Goal: Information Seeking & Learning: Learn about a topic

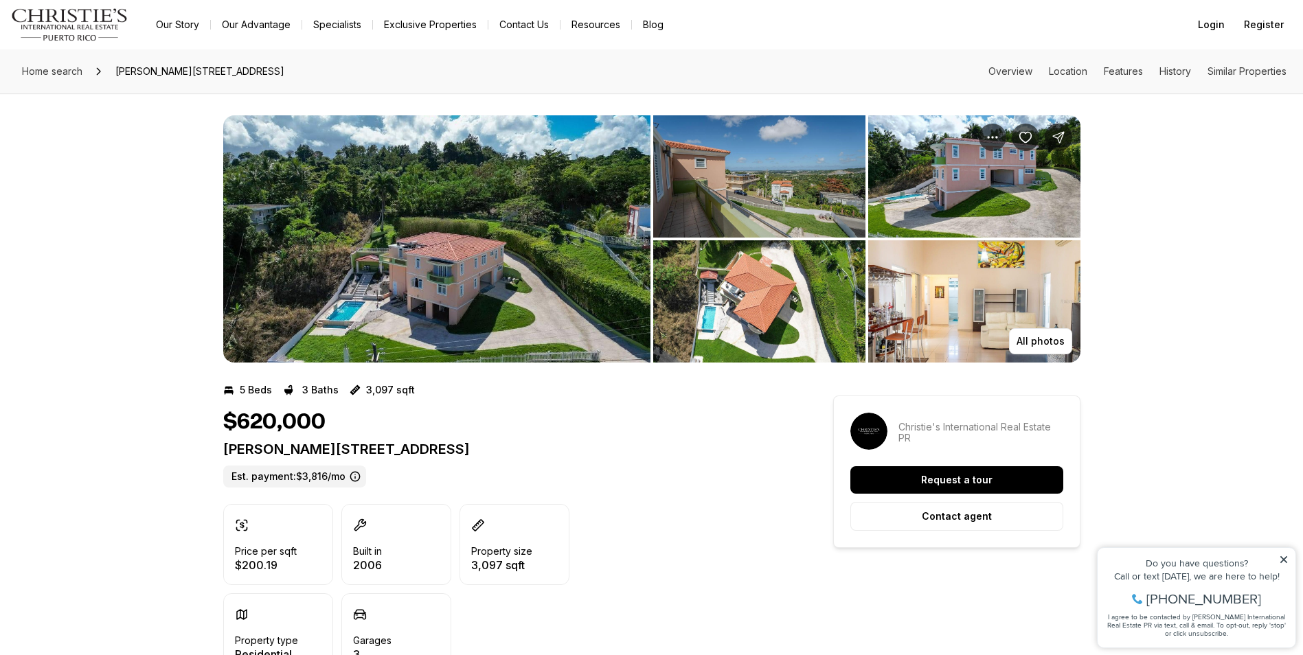
drag, startPoint x: 0, startPoint y: 0, endPoint x: 490, endPoint y: 268, distance: 558.7
click at [490, 268] on img "View image gallery" at bounding box center [436, 238] width 427 height 247
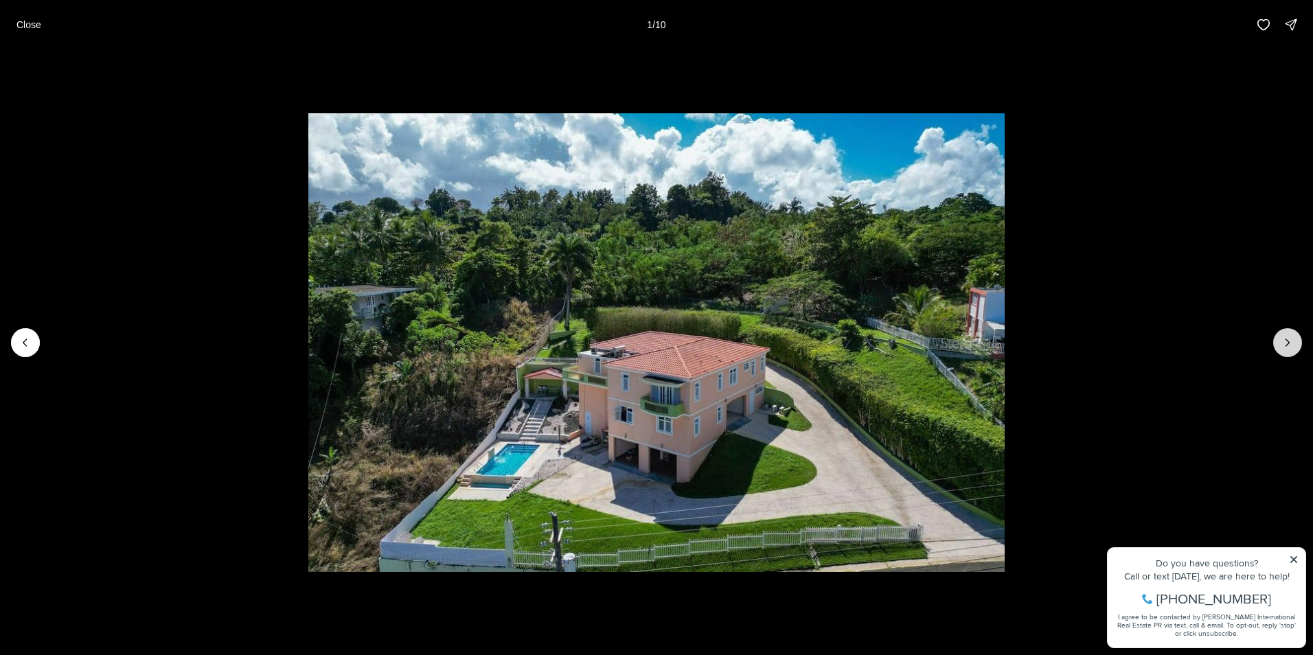
click at [1295, 340] on button "Next slide" at bounding box center [1287, 342] width 29 height 29
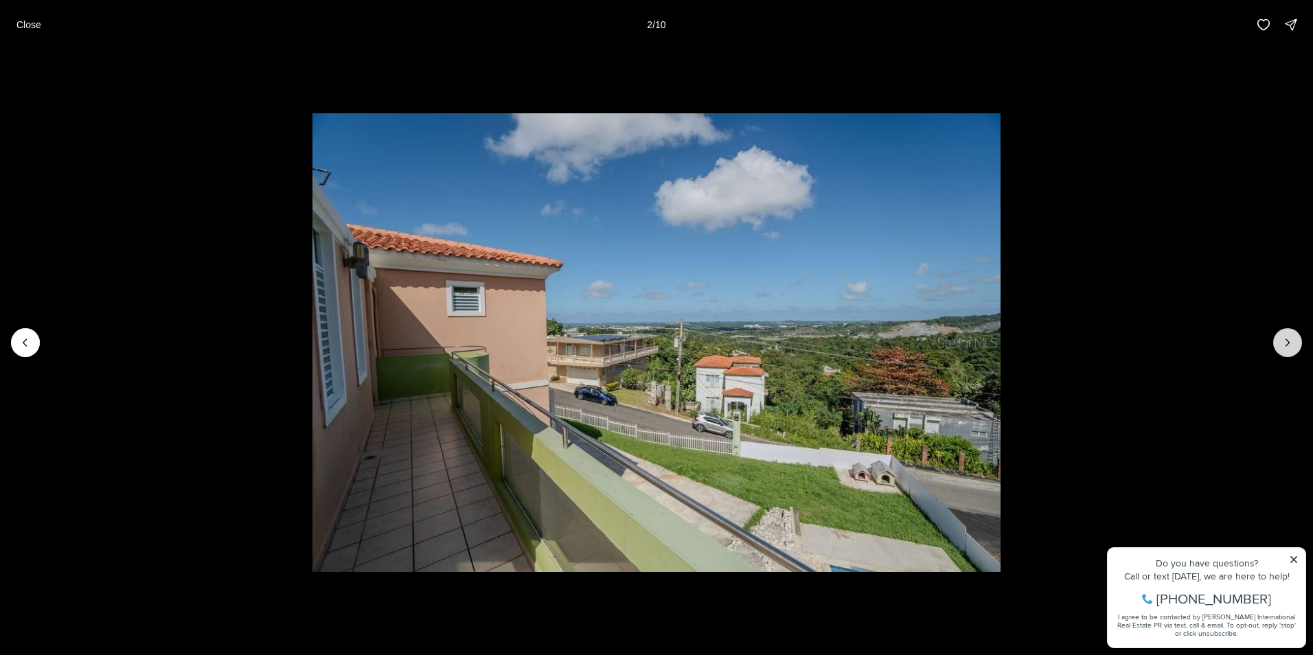
click at [1295, 340] on button "Next slide" at bounding box center [1287, 342] width 29 height 29
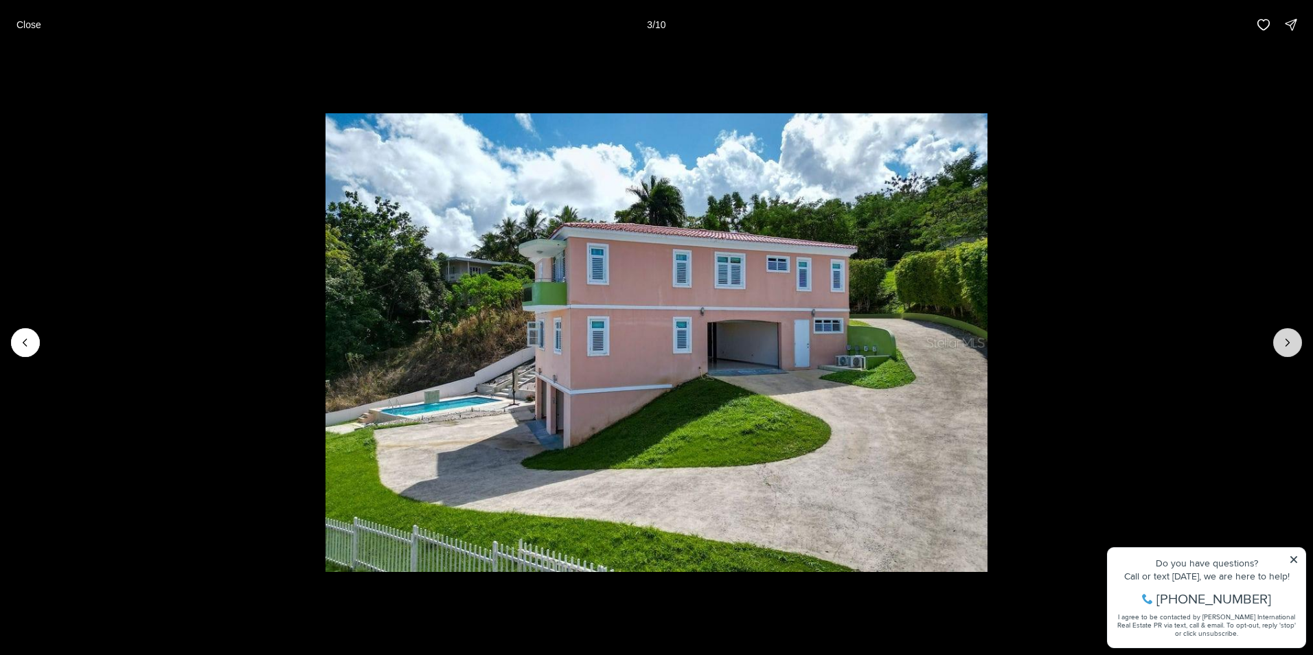
click at [1295, 340] on button "Next slide" at bounding box center [1287, 342] width 29 height 29
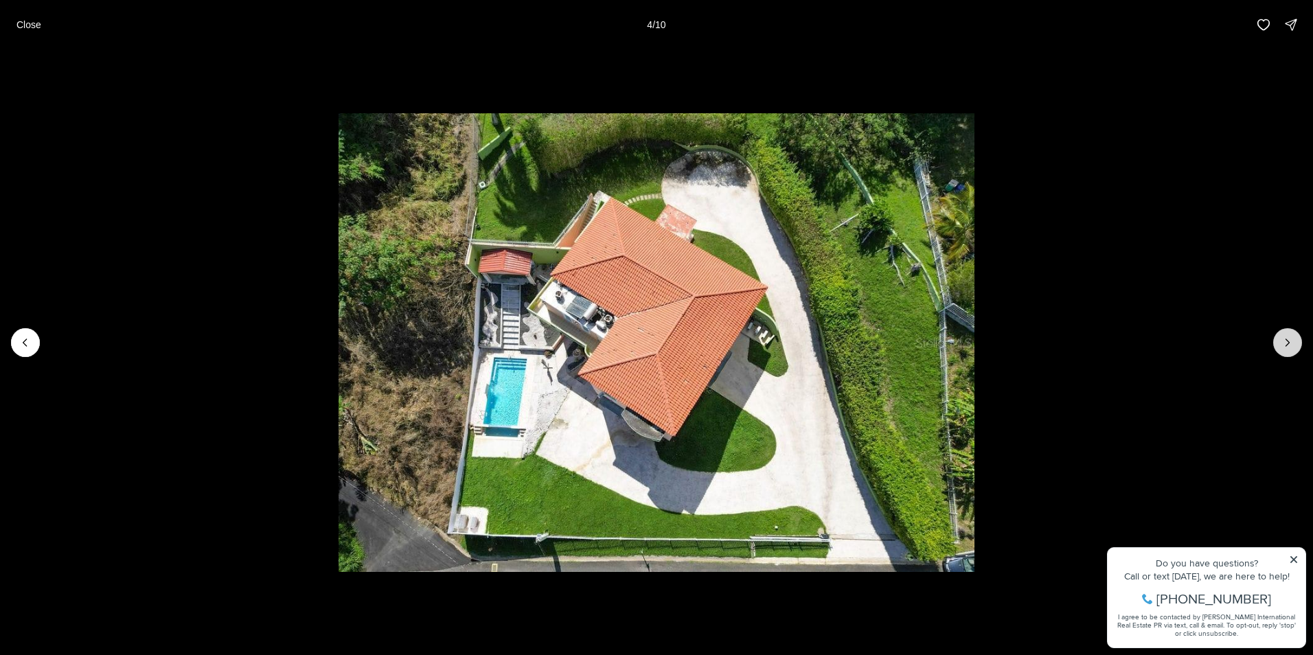
click at [1295, 340] on button "Next slide" at bounding box center [1287, 342] width 29 height 29
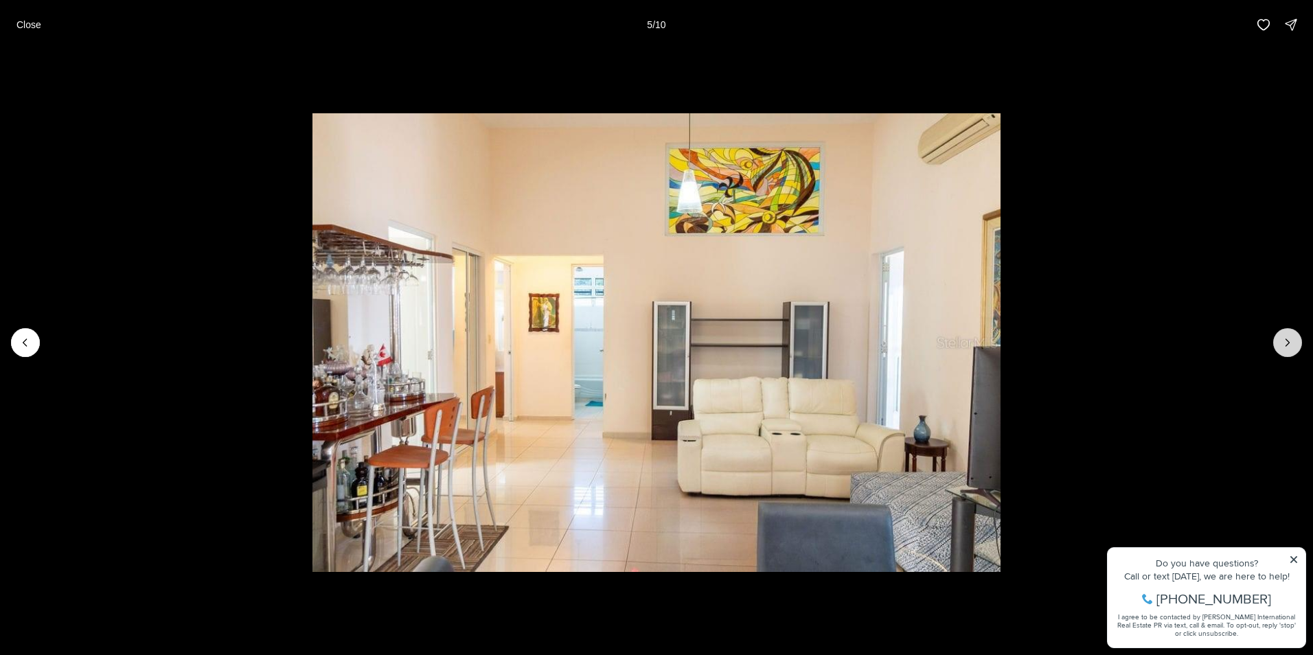
click at [1295, 340] on button "Next slide" at bounding box center [1287, 342] width 29 height 29
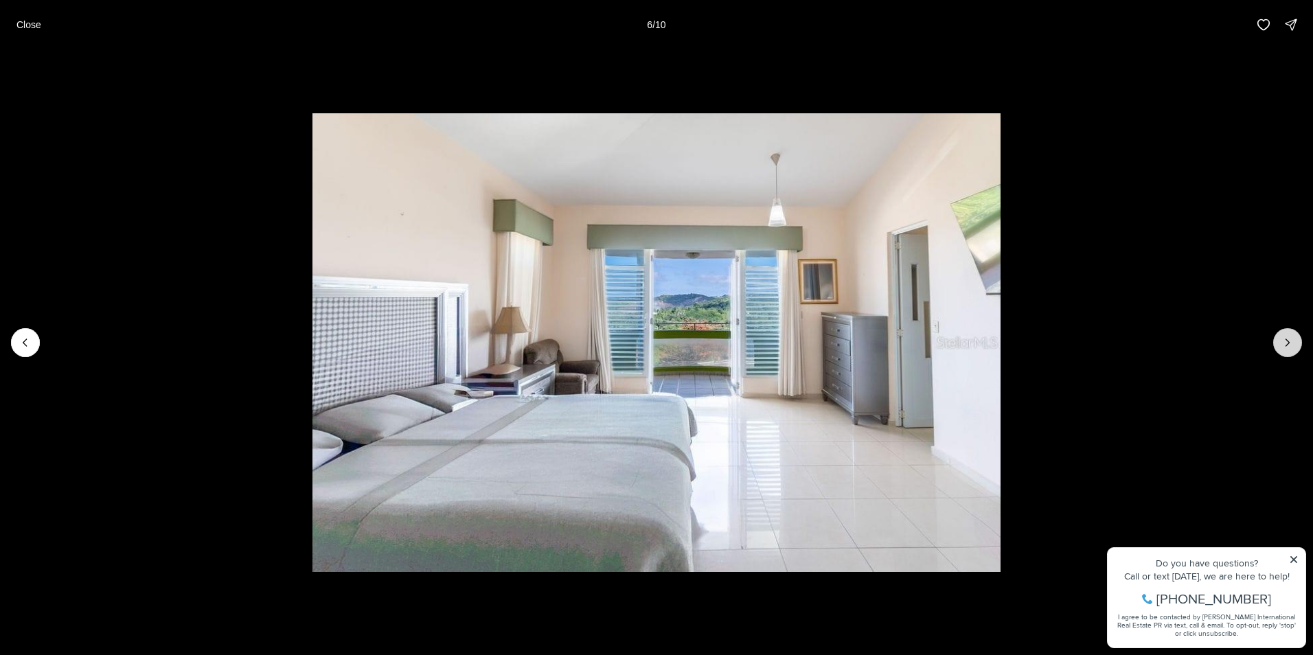
click at [1295, 340] on button "Next slide" at bounding box center [1287, 342] width 29 height 29
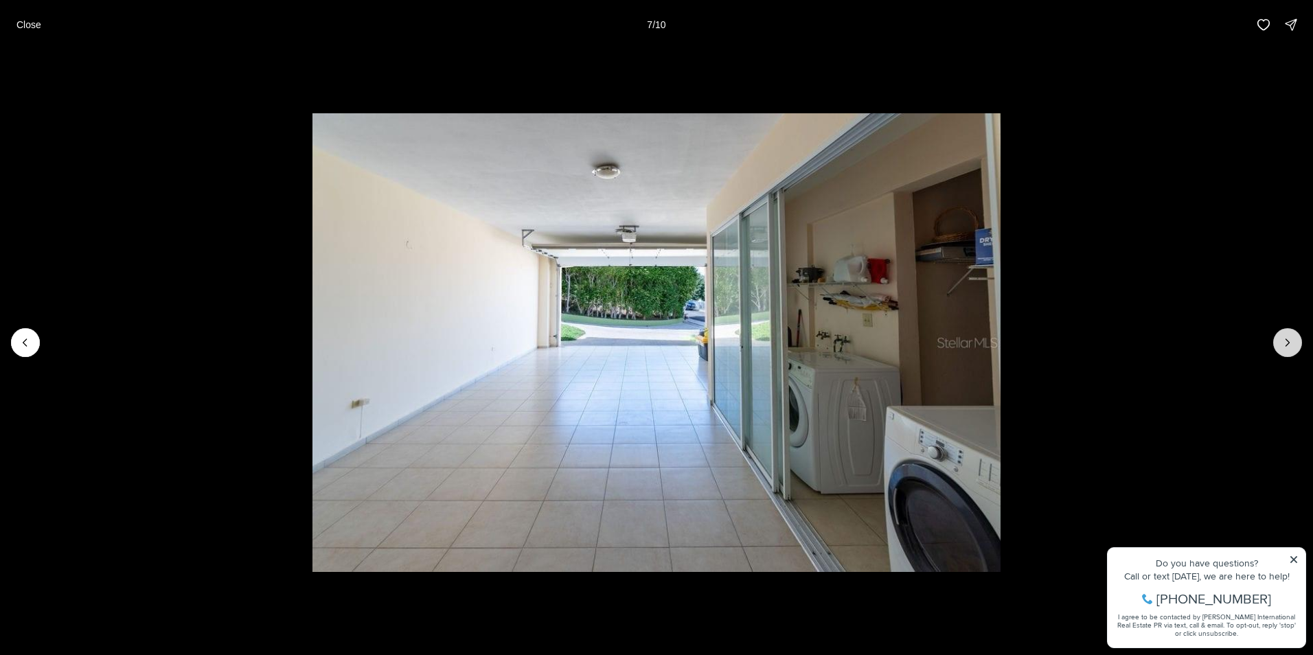
click at [1295, 340] on button "Next slide" at bounding box center [1287, 342] width 29 height 29
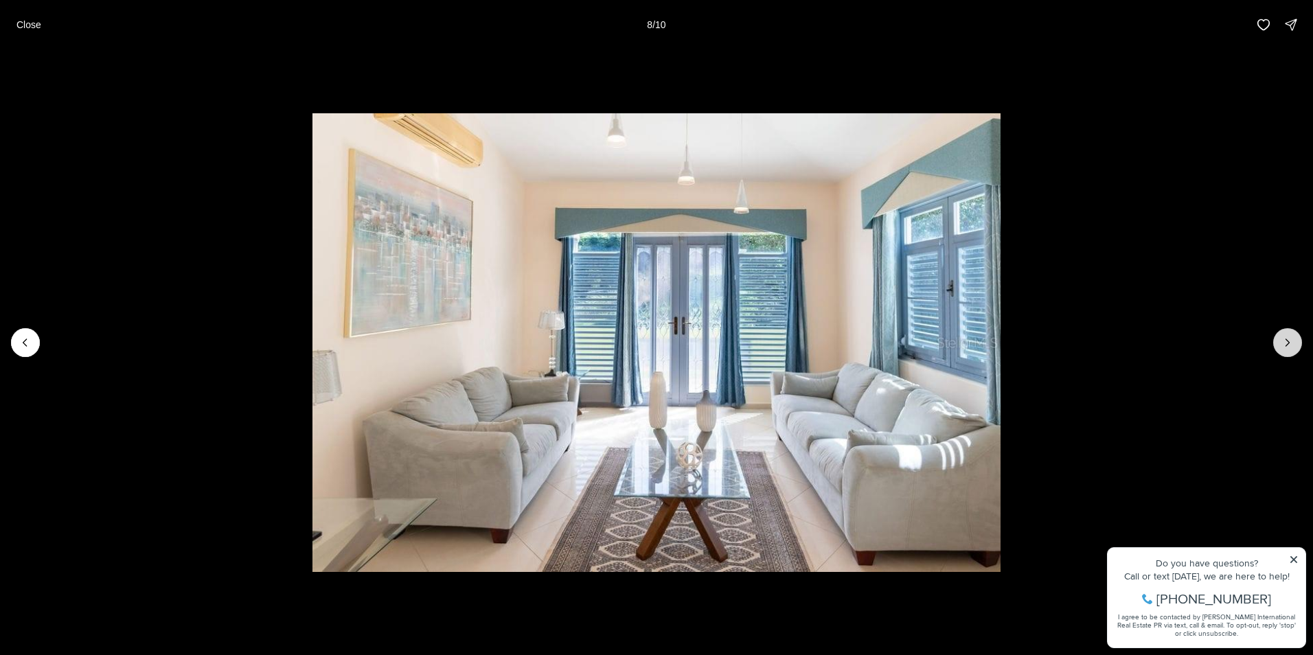
click at [1295, 340] on button "Next slide" at bounding box center [1287, 342] width 29 height 29
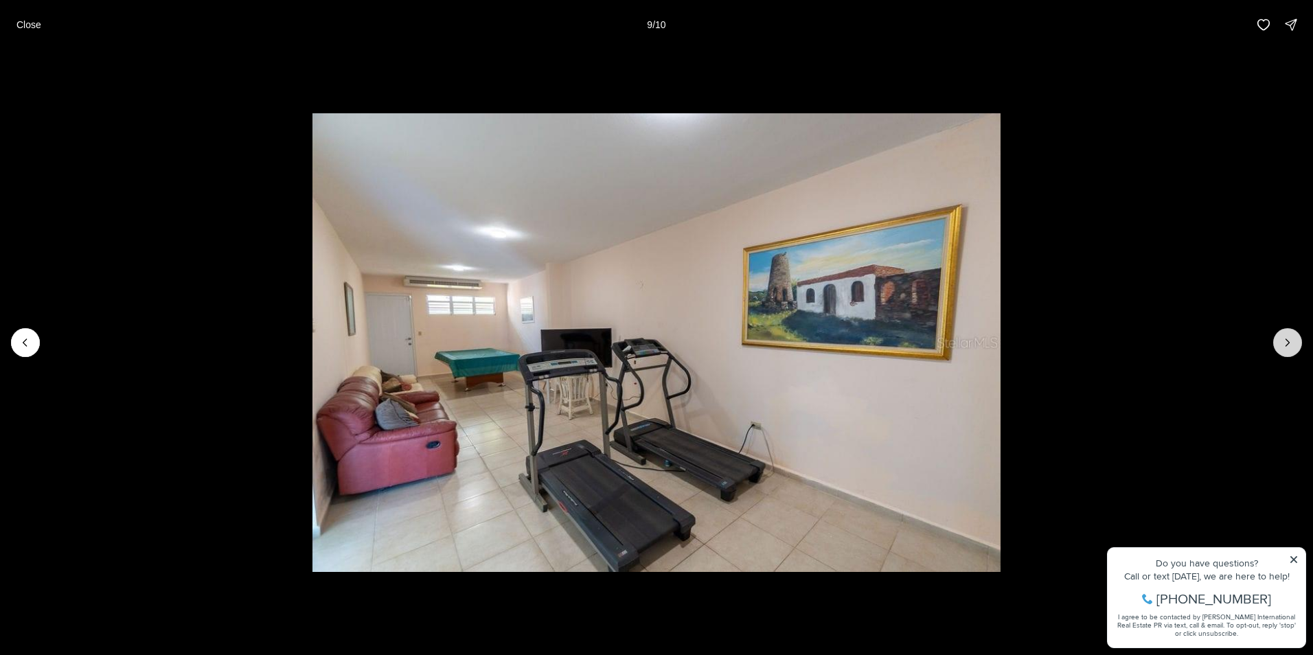
click at [1295, 340] on button "Next slide" at bounding box center [1287, 342] width 29 height 29
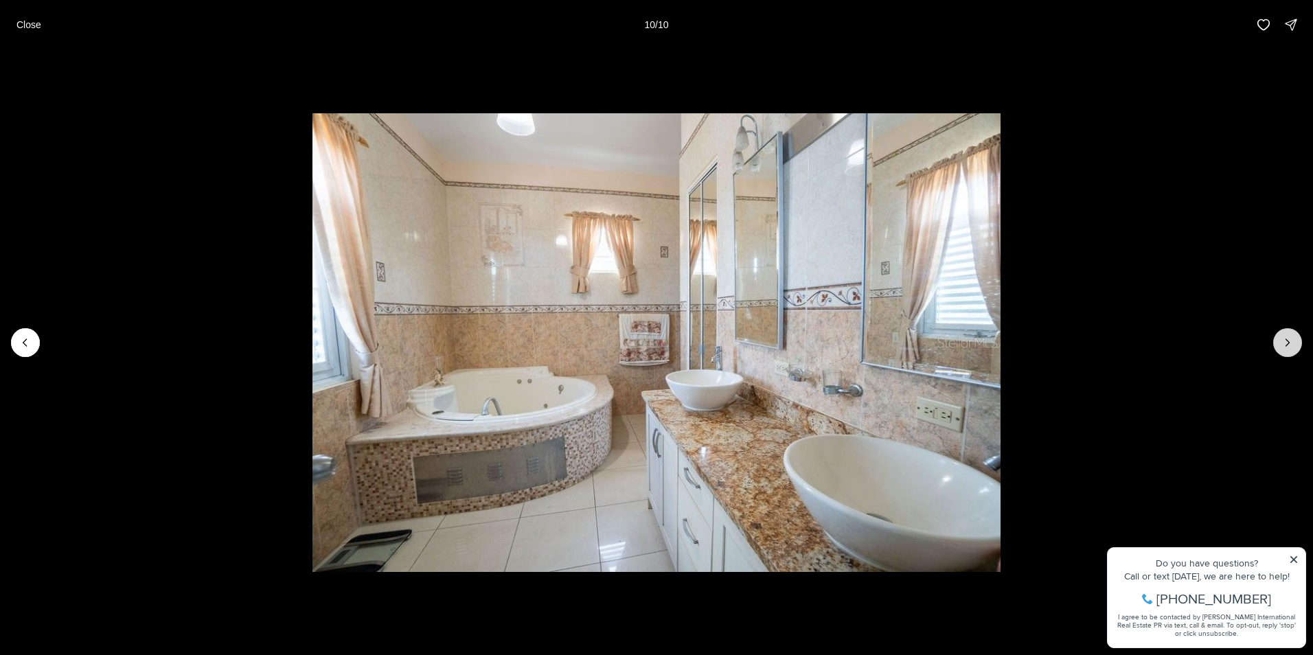
click at [1295, 340] on div at bounding box center [1287, 342] width 29 height 29
click at [36, 22] on p "Close" at bounding box center [28, 24] width 25 height 11
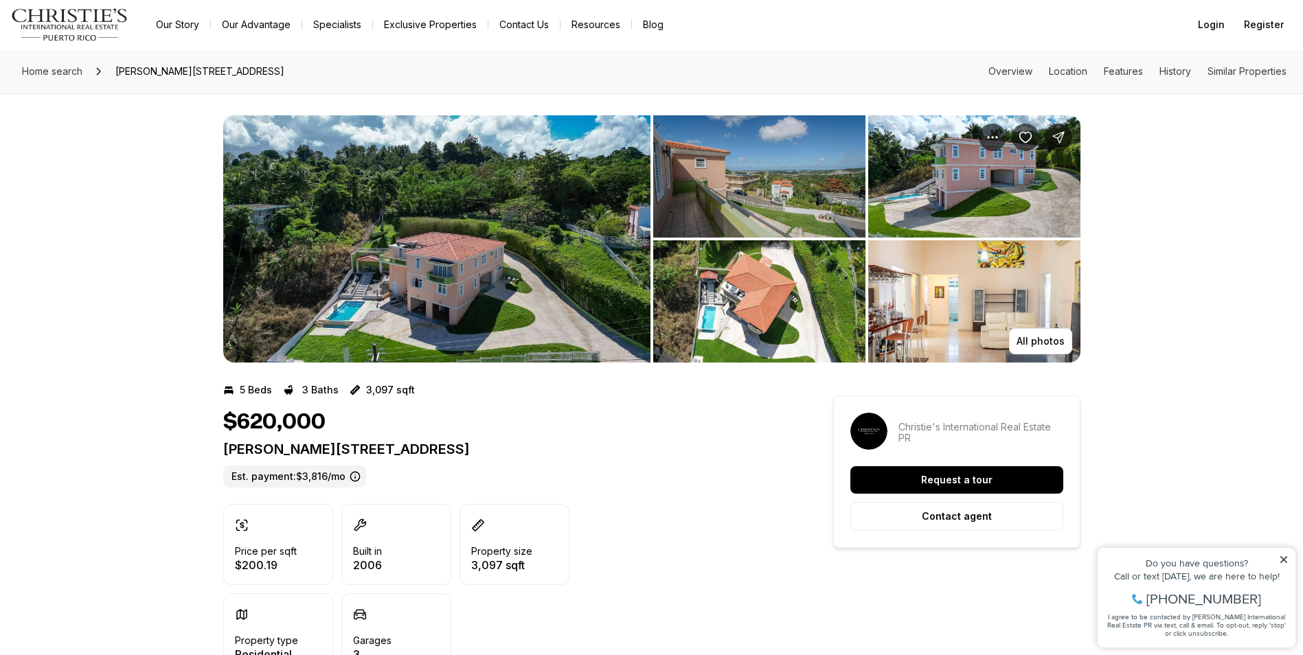
click at [428, 259] on img "View image gallery" at bounding box center [436, 238] width 427 height 247
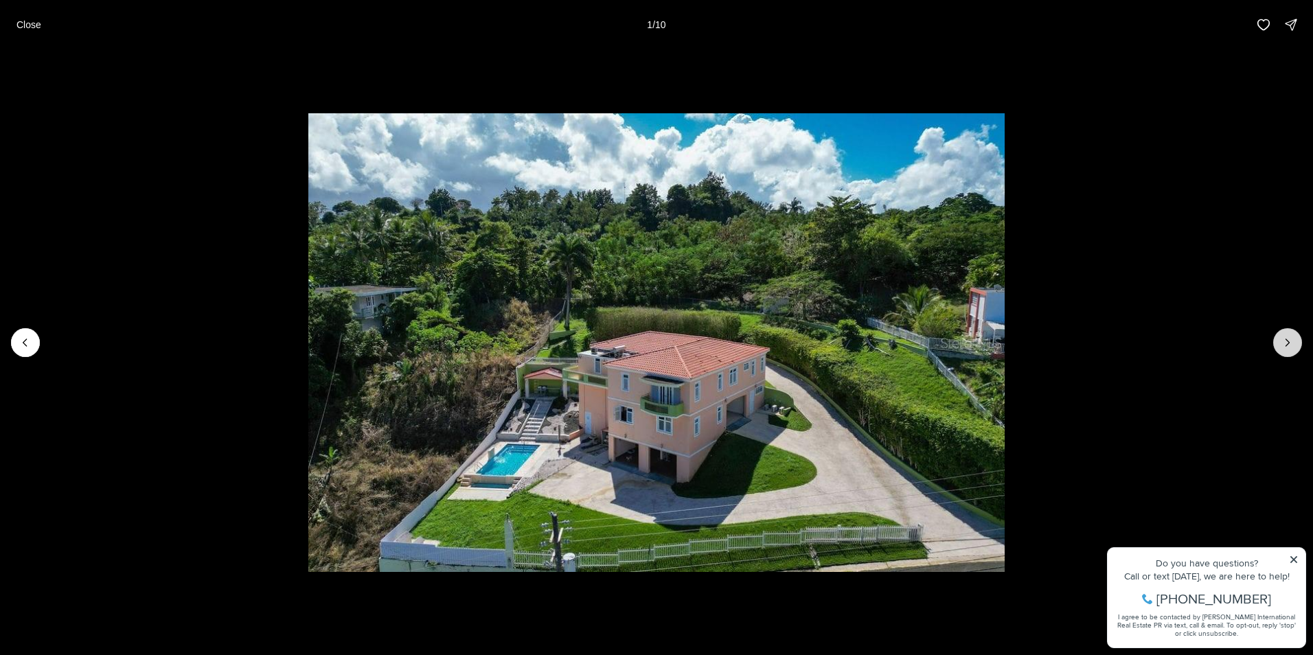
click at [1290, 341] on icon "Next slide" at bounding box center [1288, 343] width 14 height 14
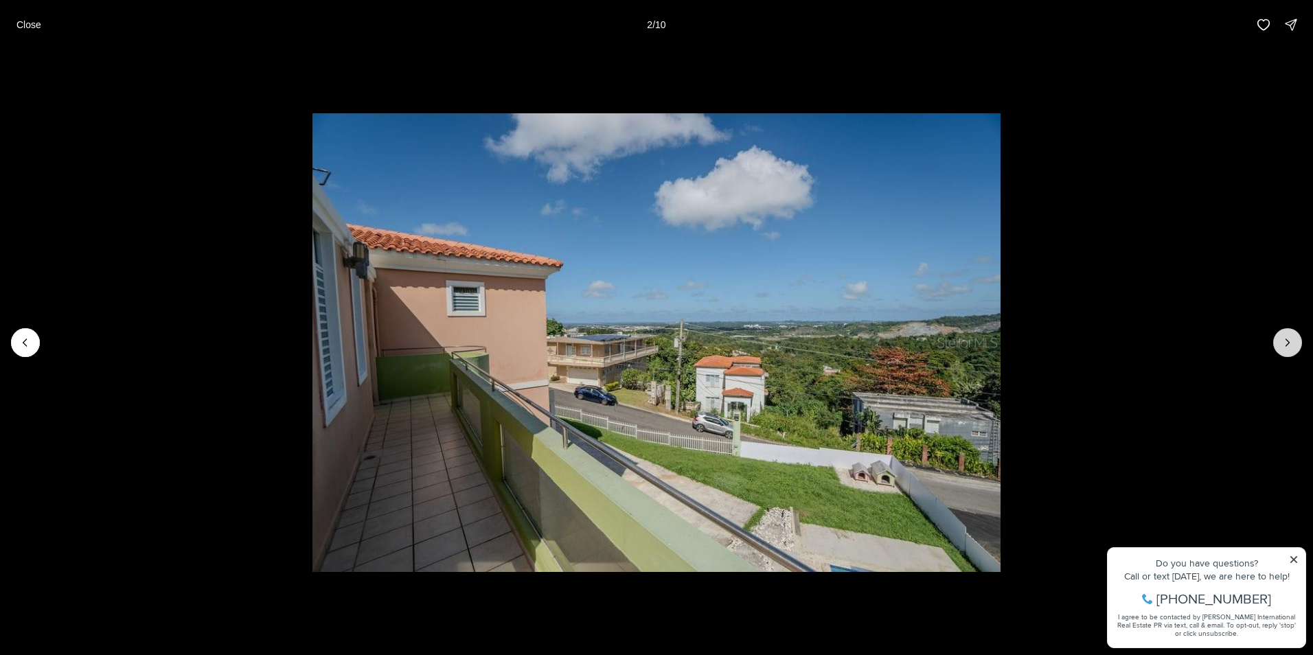
click at [1290, 341] on icon "Next slide" at bounding box center [1288, 343] width 14 height 14
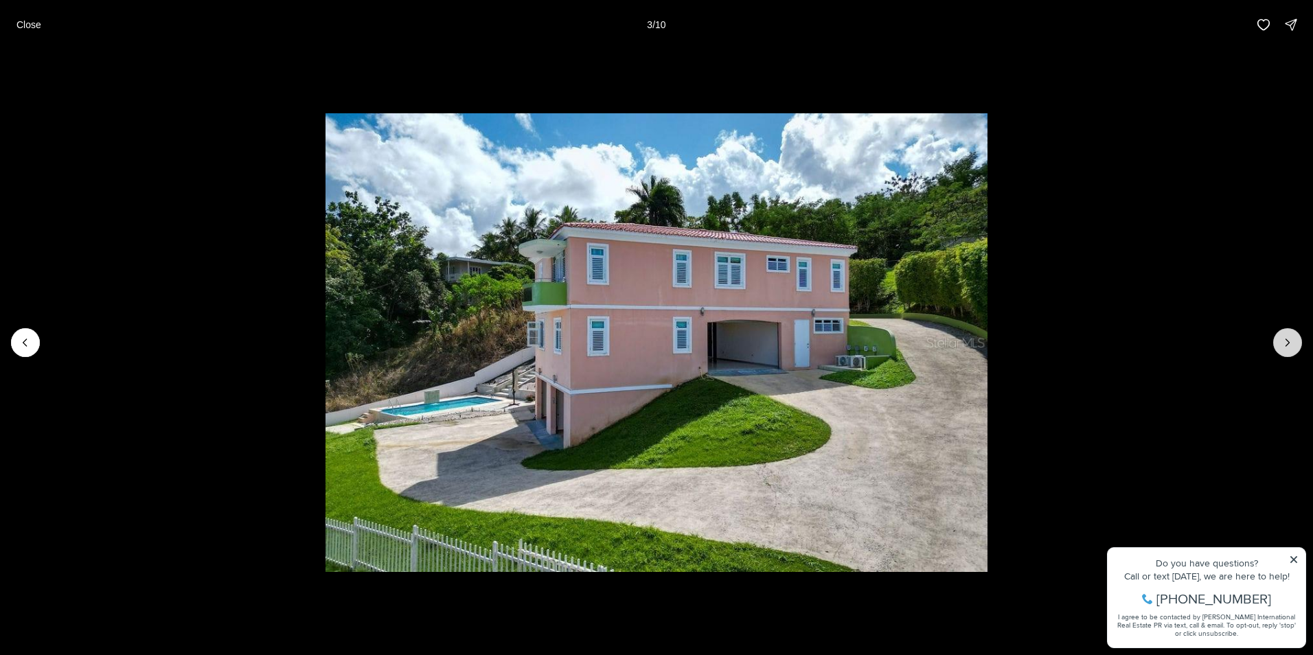
click at [1290, 341] on icon "Next slide" at bounding box center [1288, 343] width 14 height 14
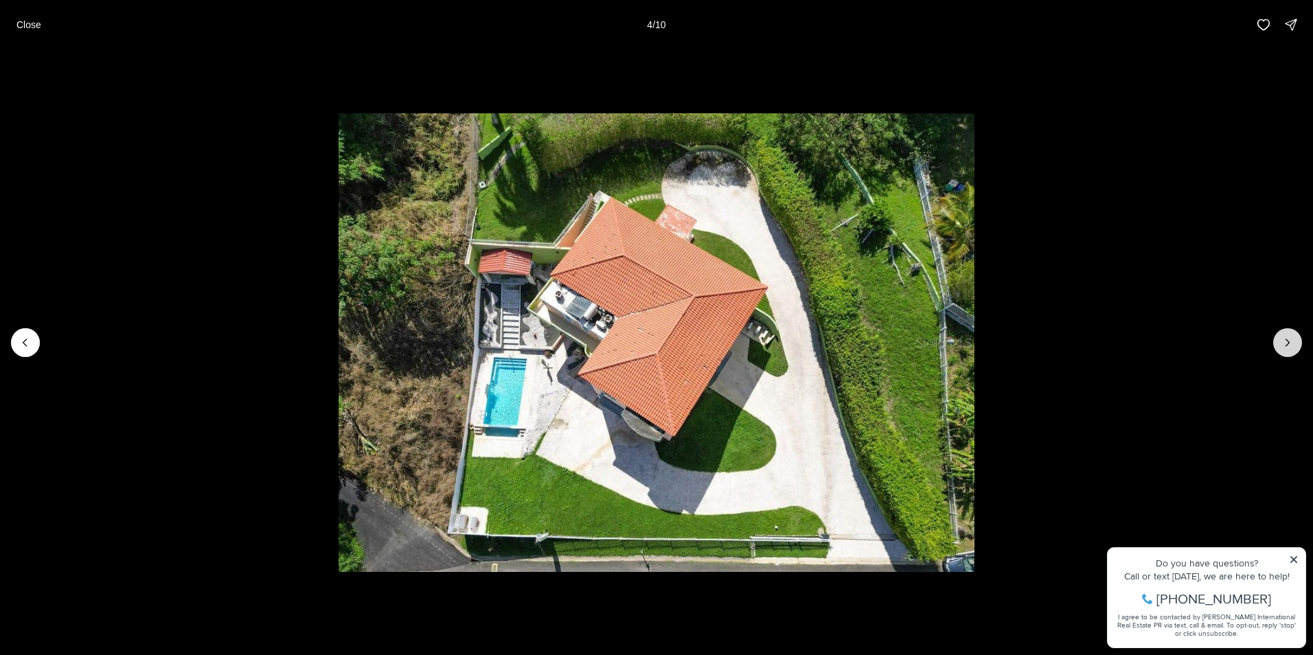
click at [1290, 341] on icon "Next slide" at bounding box center [1288, 343] width 14 height 14
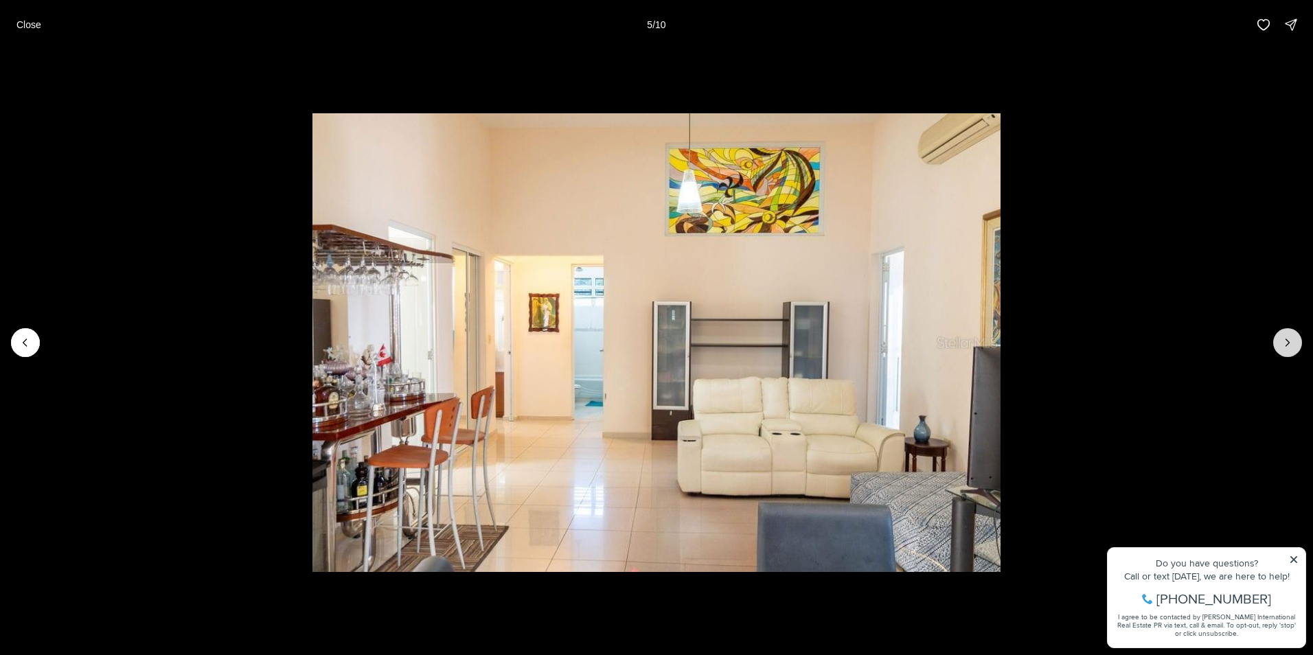
click at [1290, 341] on icon "Next slide" at bounding box center [1288, 343] width 14 height 14
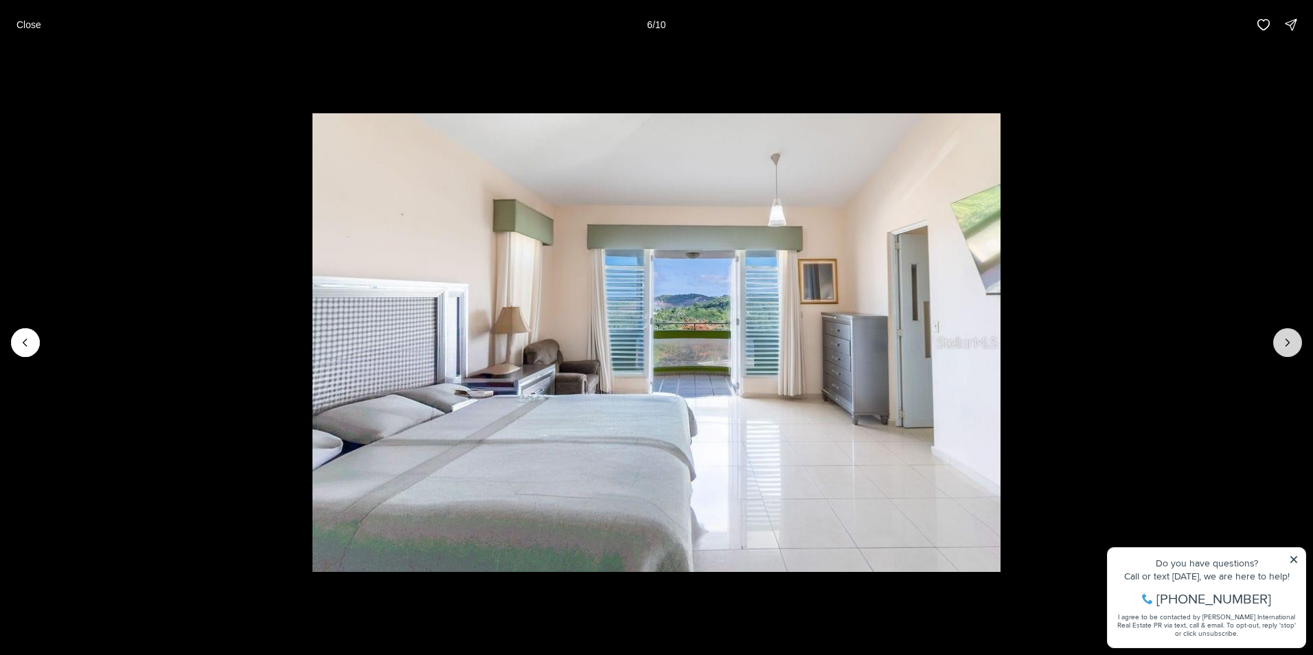
click at [1290, 341] on icon "Next slide" at bounding box center [1288, 343] width 14 height 14
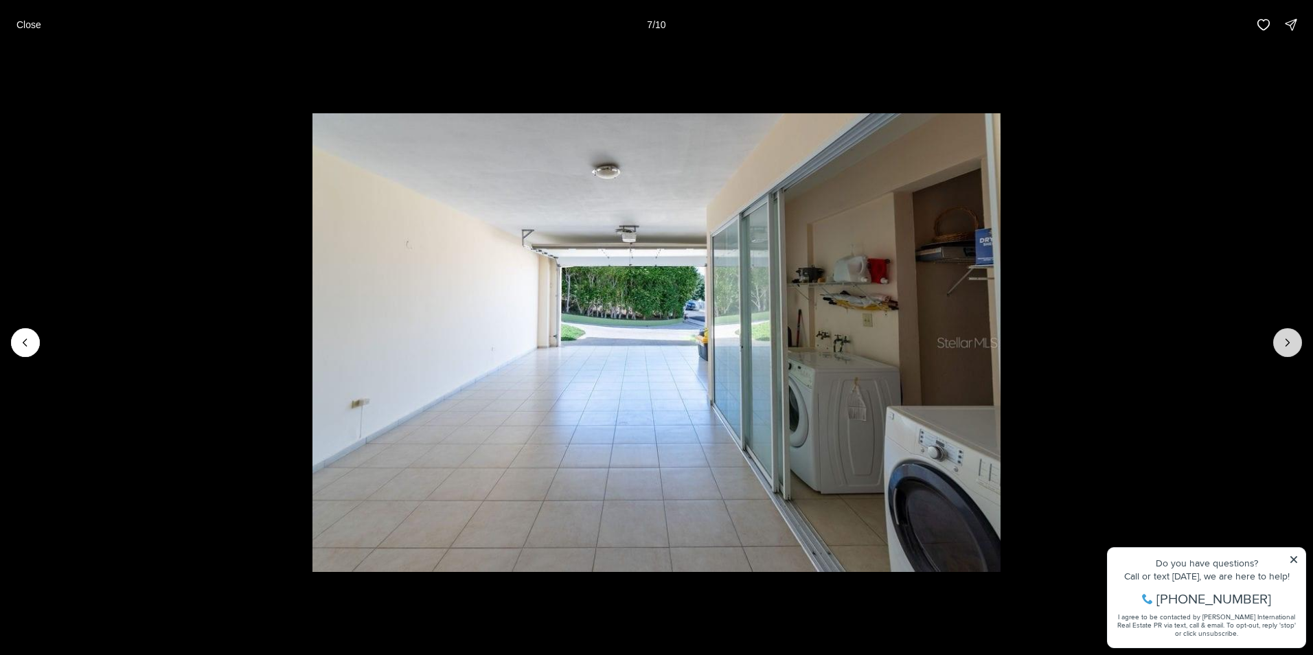
click at [1290, 341] on icon "Next slide" at bounding box center [1288, 343] width 14 height 14
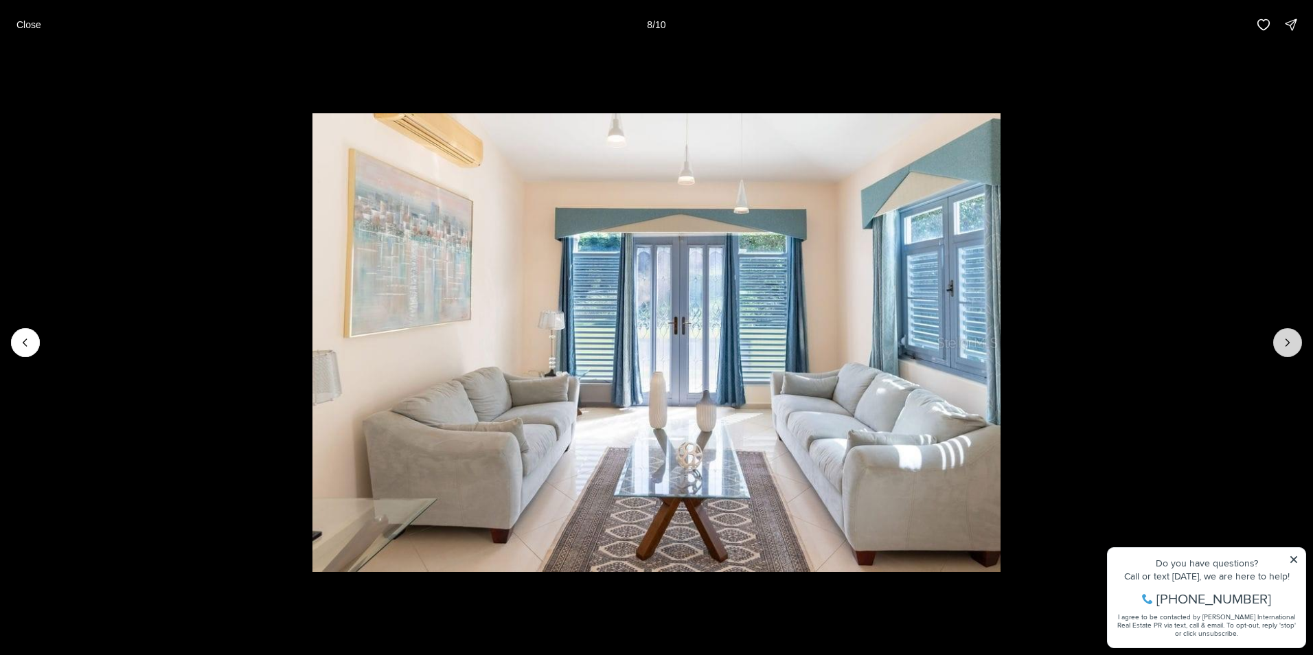
click at [1290, 341] on icon "Next slide" at bounding box center [1288, 343] width 14 height 14
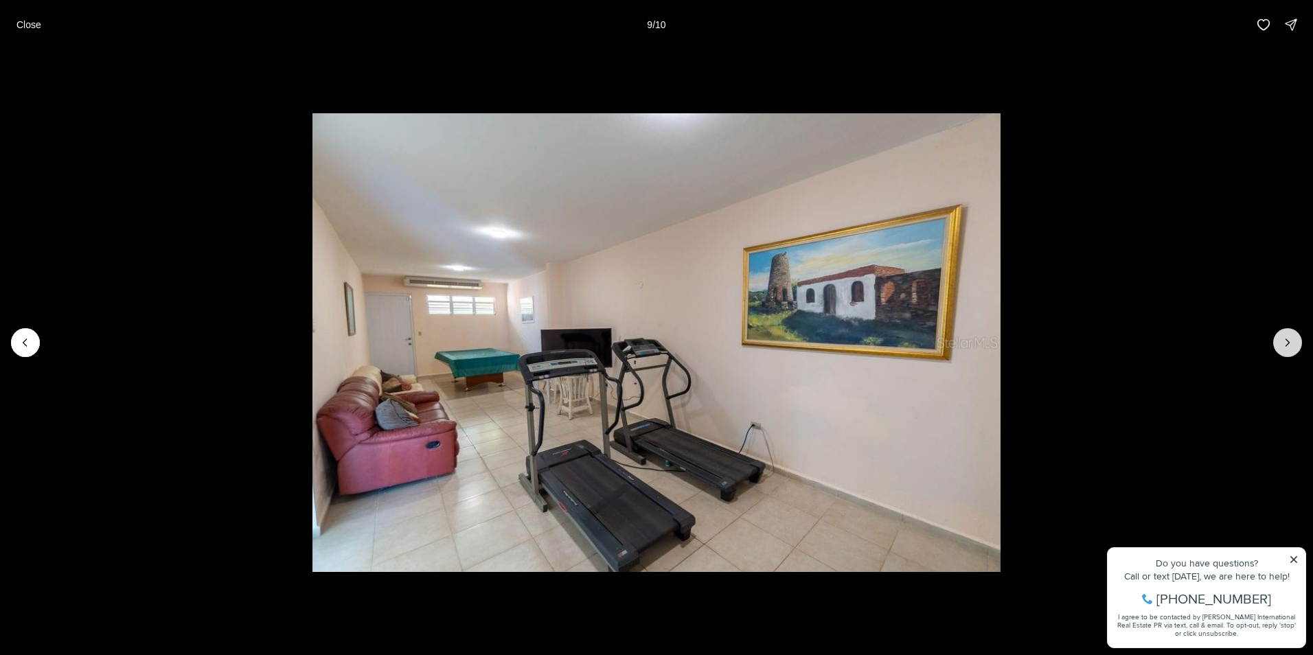
click at [1290, 341] on icon "Next slide" at bounding box center [1288, 343] width 14 height 14
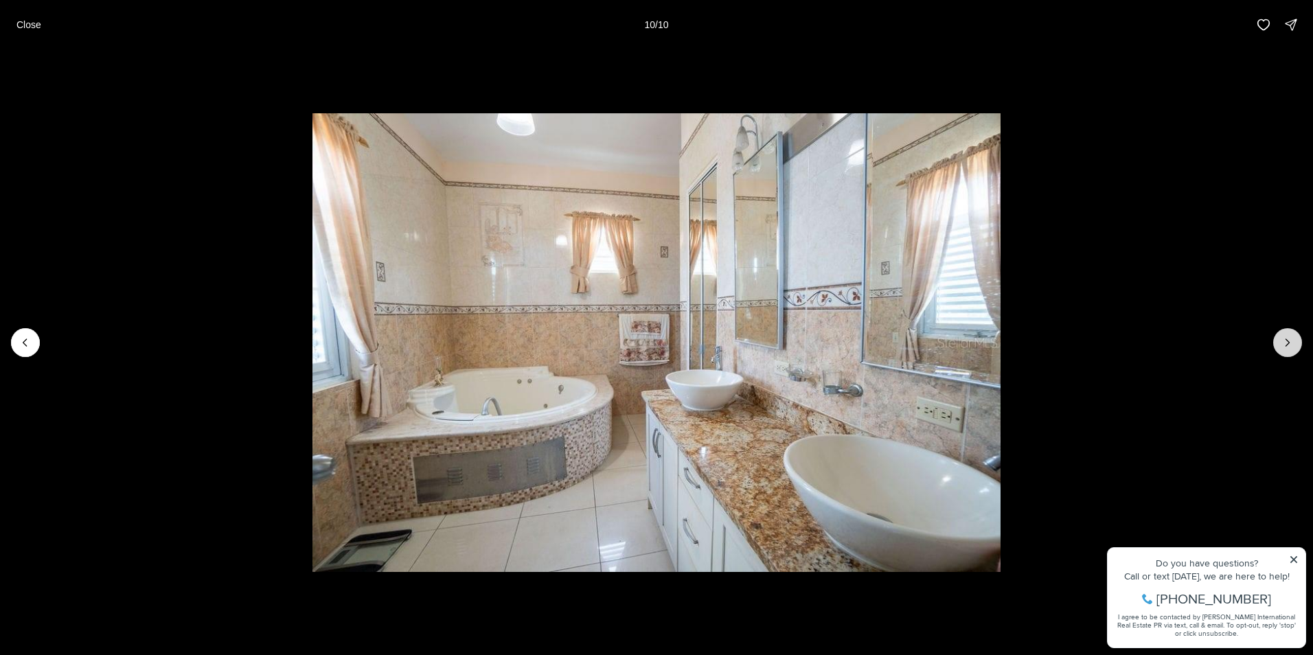
click at [1290, 341] on div at bounding box center [1287, 342] width 29 height 29
click at [19, 24] on p "Close" at bounding box center [28, 24] width 25 height 11
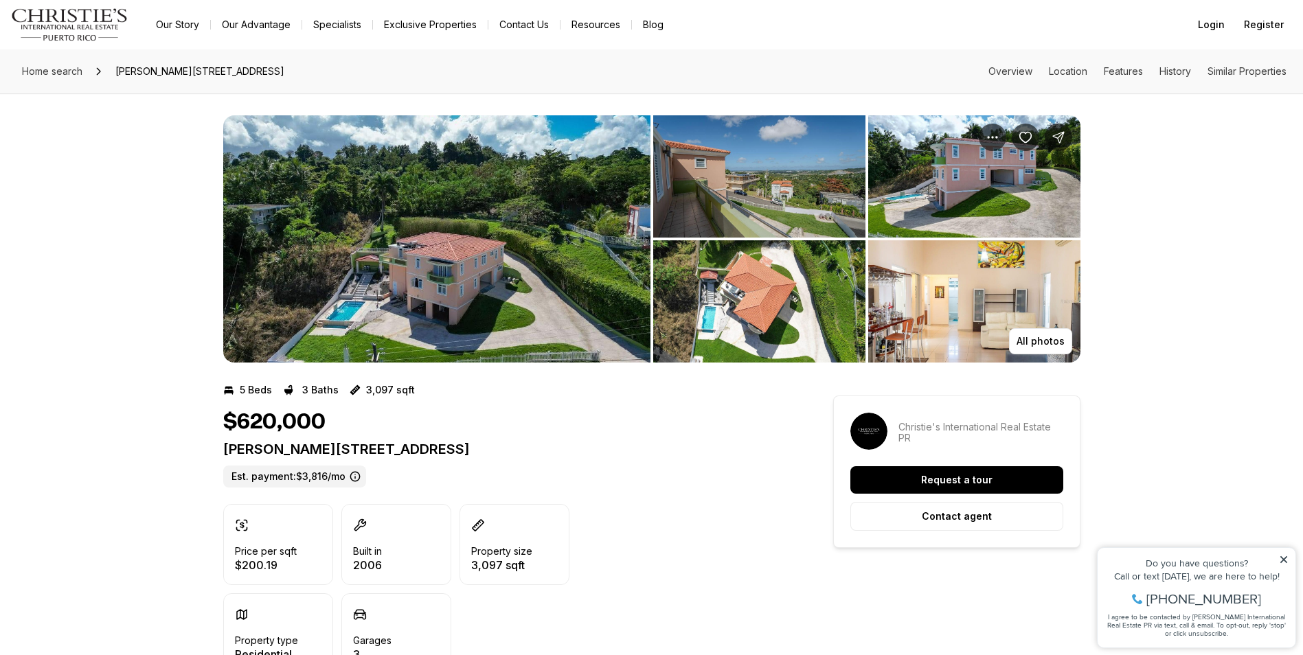
click at [1286, 558] on icon at bounding box center [1283, 559] width 7 height 7
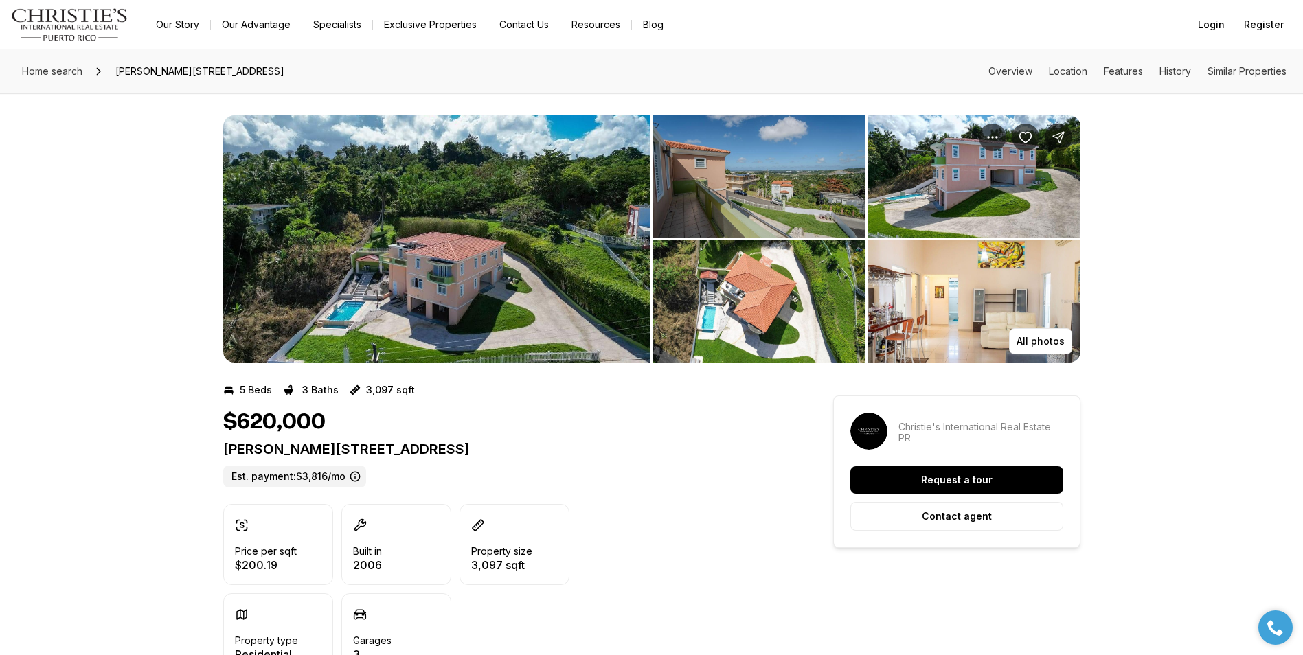
click at [441, 25] on link "Exclusive Properties" at bounding box center [430, 24] width 115 height 19
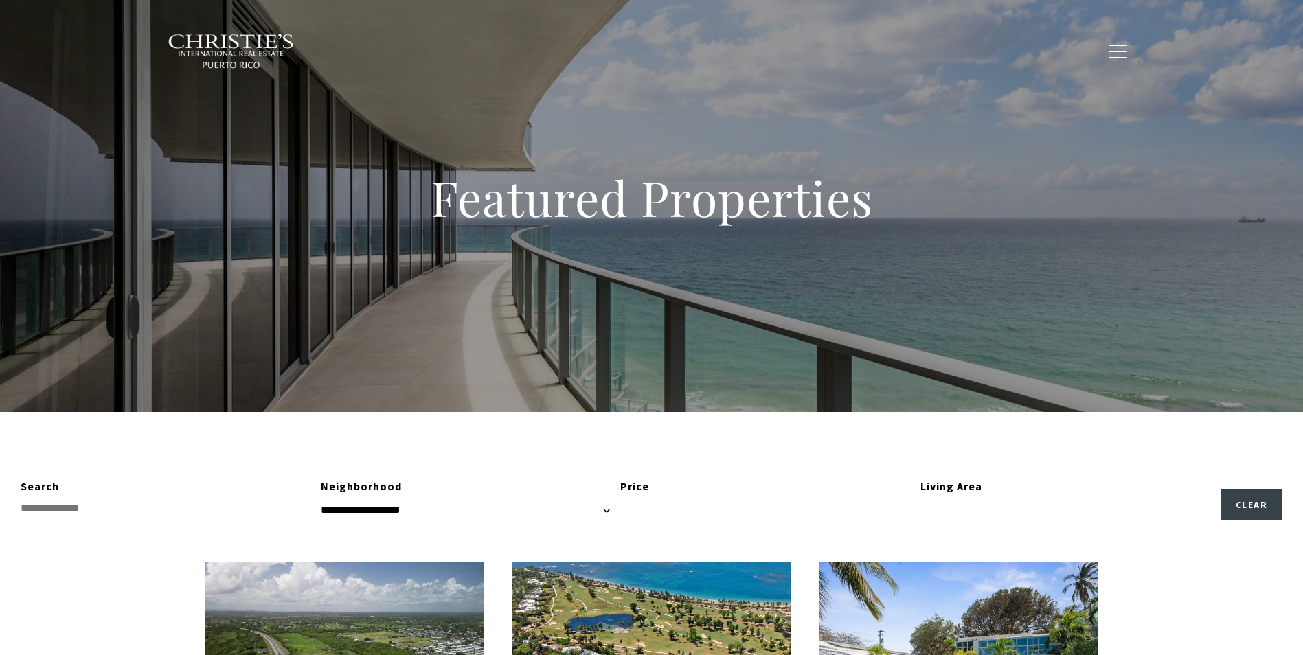
type input "**********"
type input "*********"
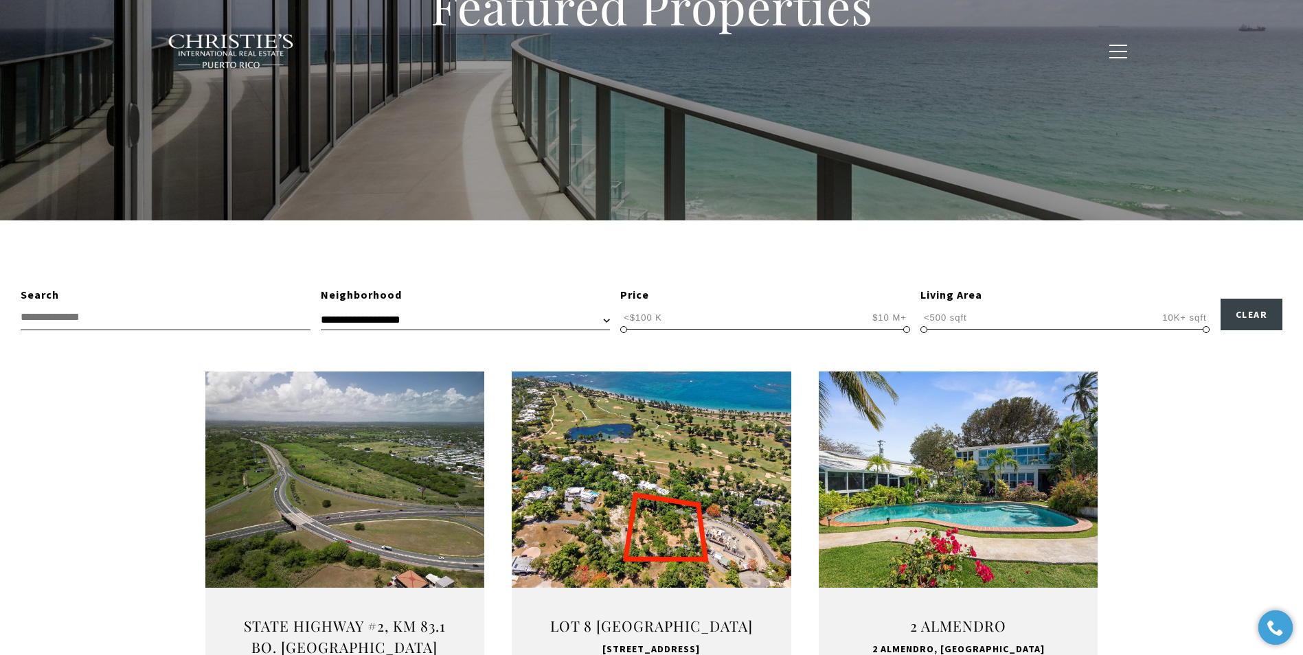
scroll to position [206, 0]
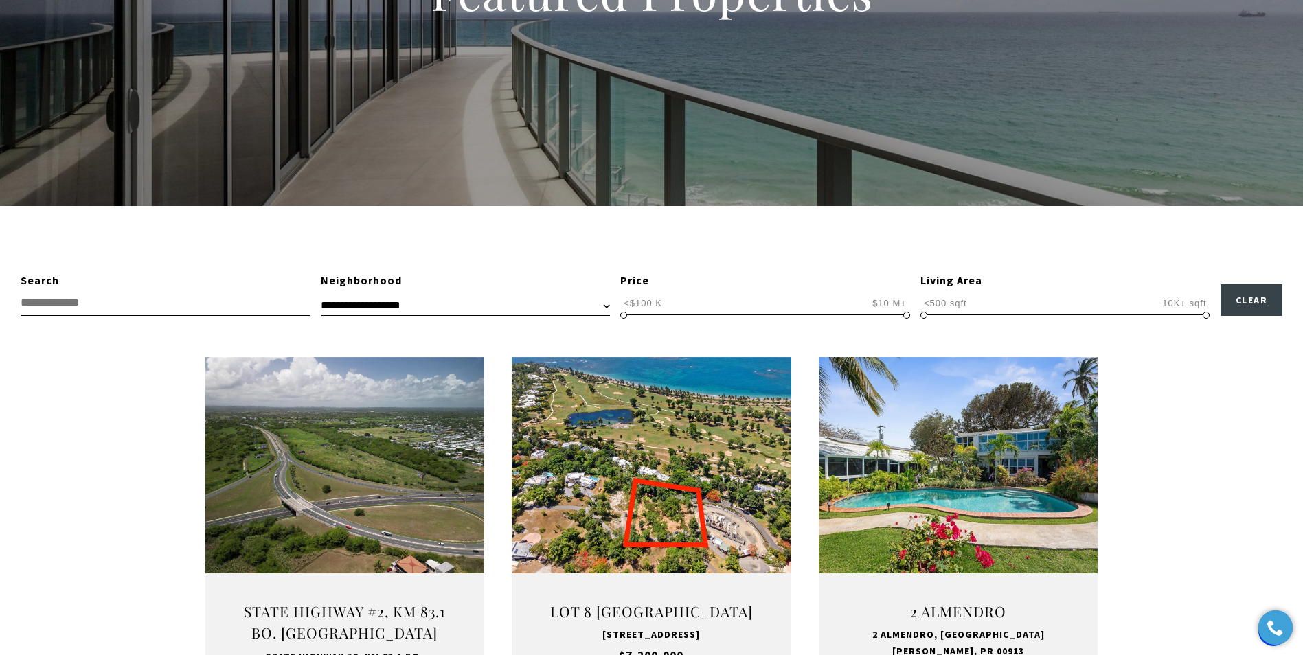
click at [499, 305] on select "**********" at bounding box center [465, 305] width 289 height 21
click at [150, 298] on input "text" at bounding box center [166, 303] width 290 height 25
click at [377, 305] on select "**********" at bounding box center [465, 305] width 289 height 21
click at [91, 309] on input "text" at bounding box center [166, 303] width 290 height 25
type input "*****"
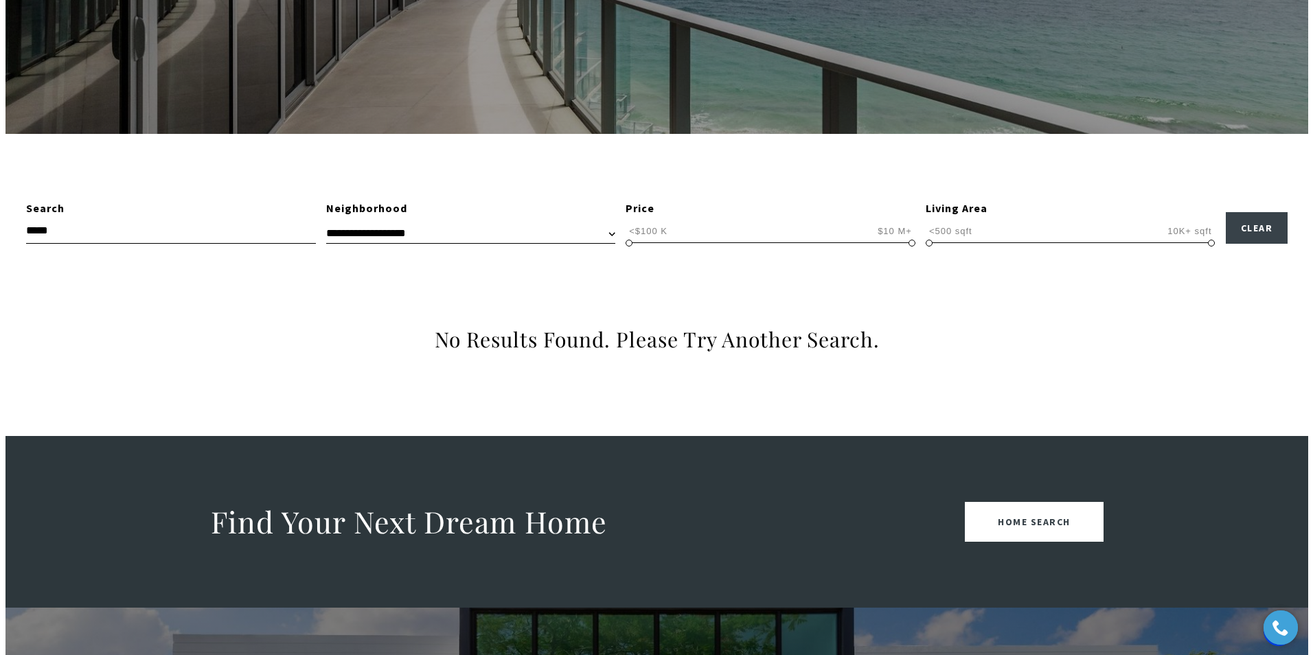
scroll to position [275, 0]
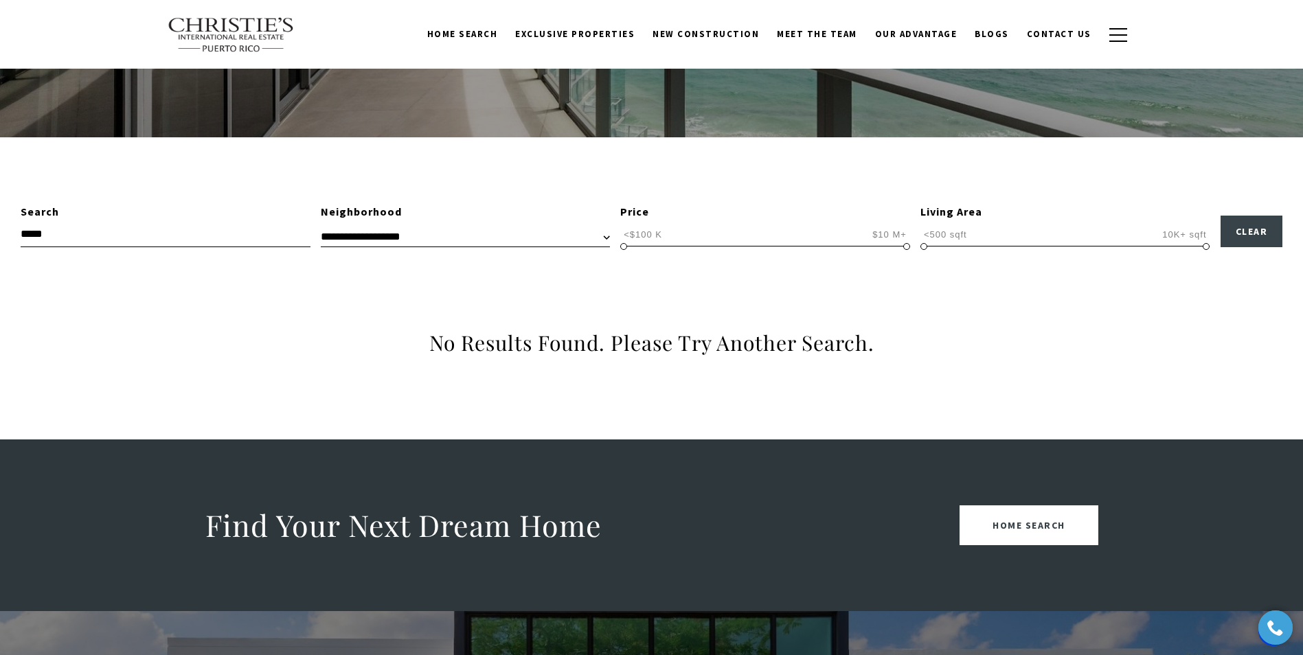
click at [376, 230] on select "**********" at bounding box center [465, 237] width 289 height 21
click at [166, 231] on input "*****" at bounding box center [166, 234] width 290 height 25
click at [295, 240] on input "*****" at bounding box center [166, 234] width 290 height 25
drag, startPoint x: -8, startPoint y: 238, endPoint x: -86, endPoint y: 232, distance: 77.9
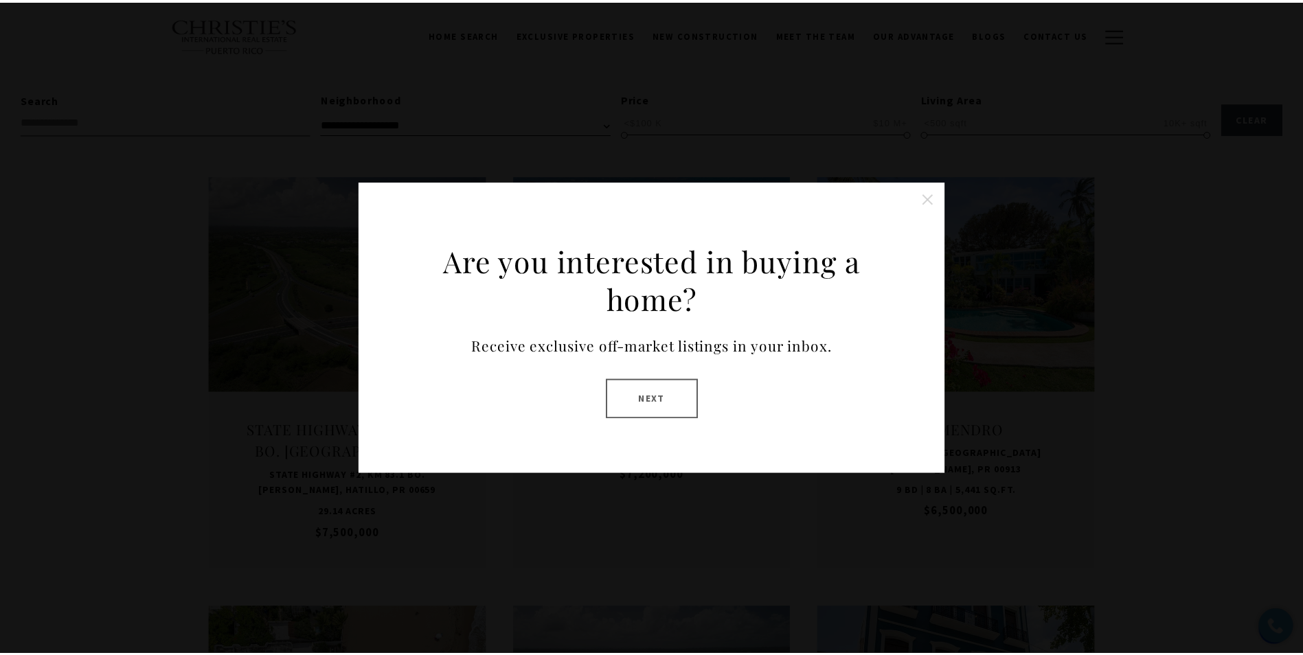
scroll to position [412, 0]
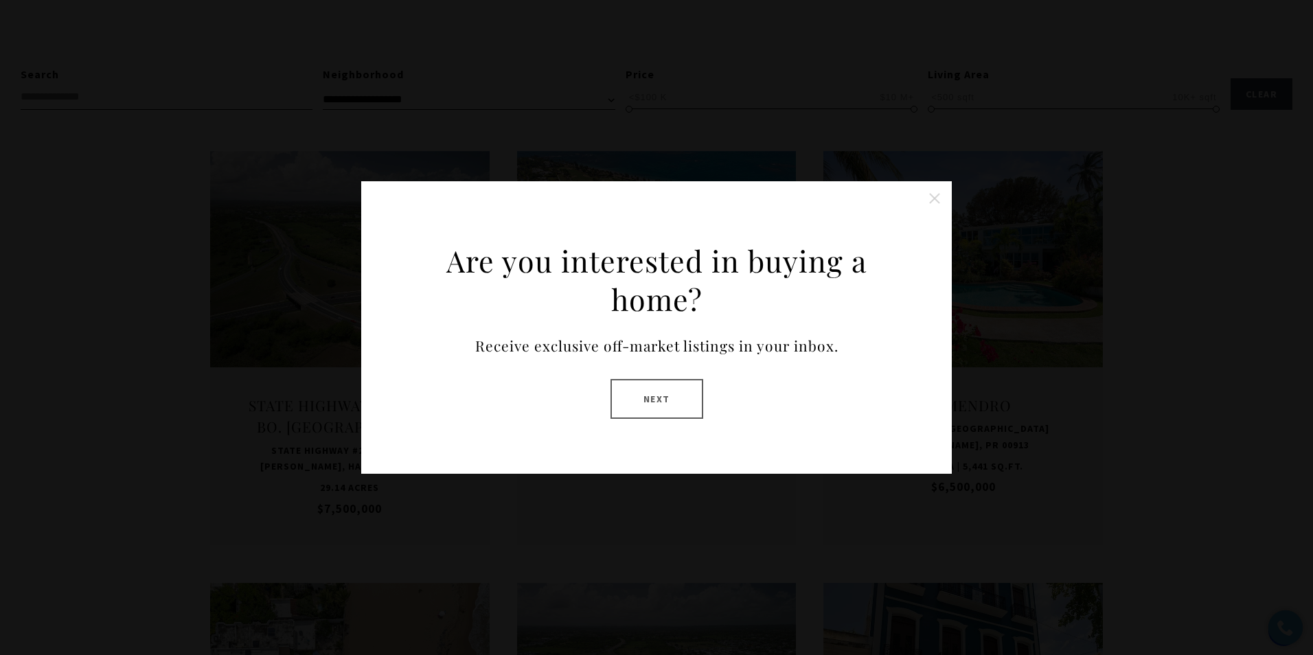
click at [649, 396] on button "Next" at bounding box center [657, 399] width 93 height 40
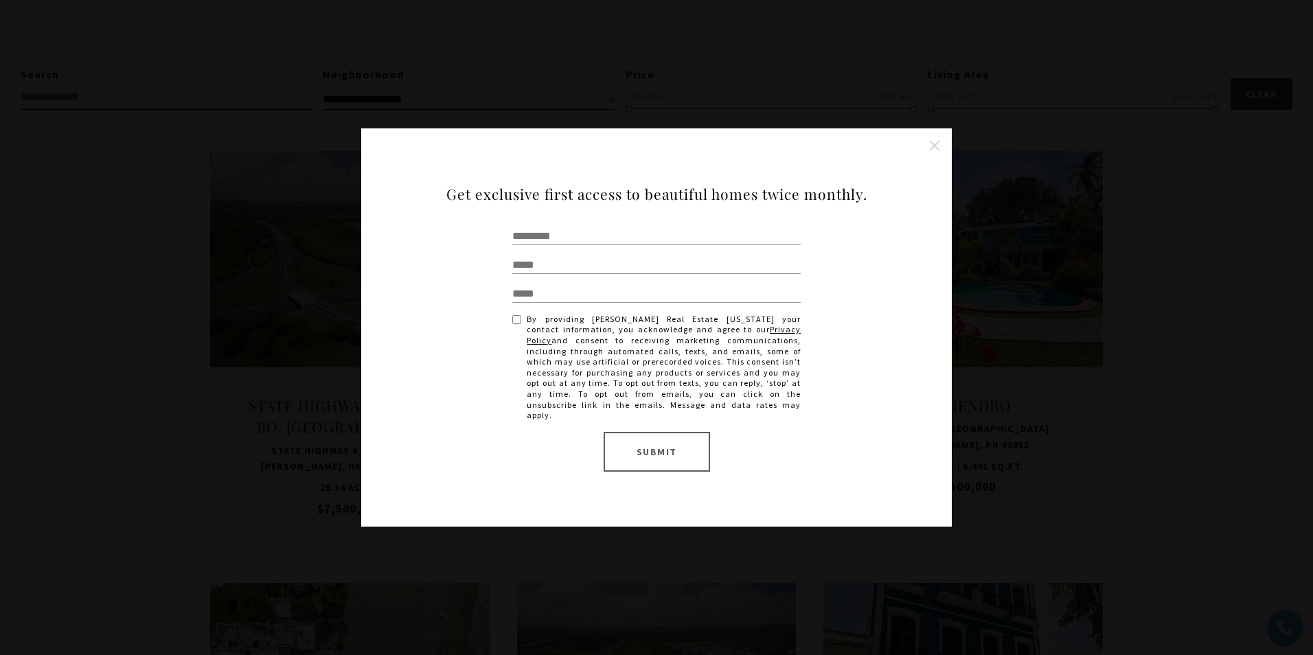
click at [1193, 89] on div "Are you interested in buying a home? Receive exclusive off-market listings in y…" at bounding box center [656, 327] width 1313 height 655
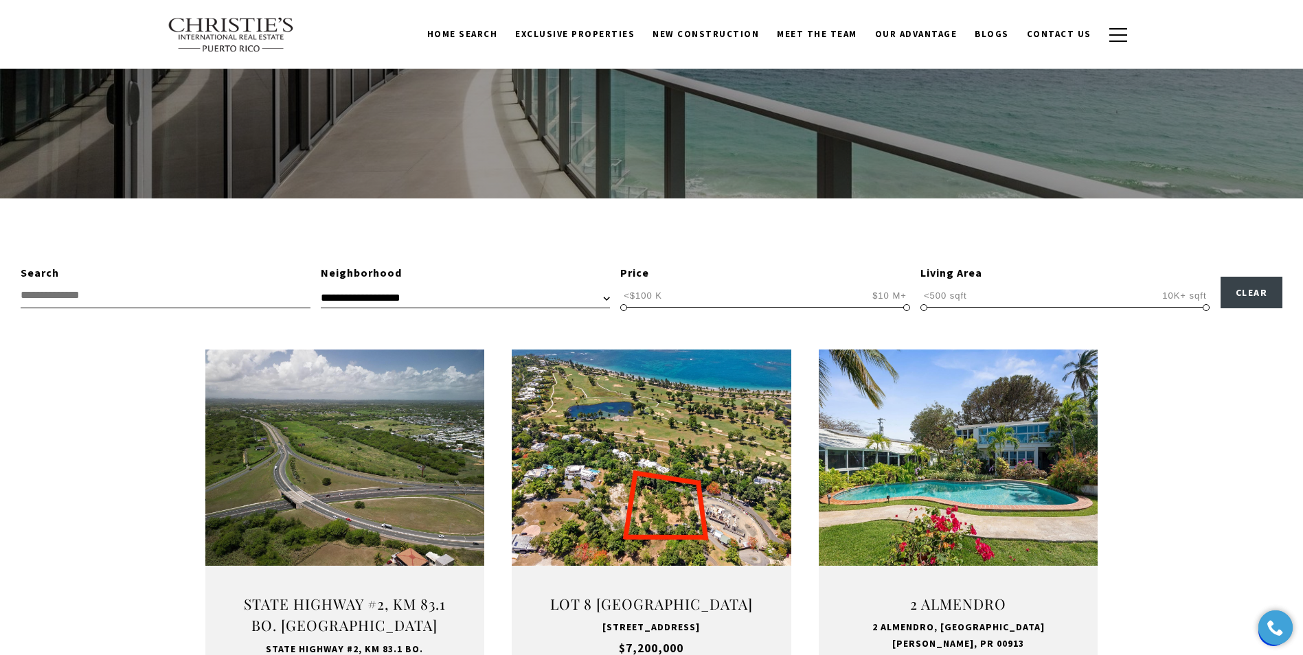
scroll to position [206, 0]
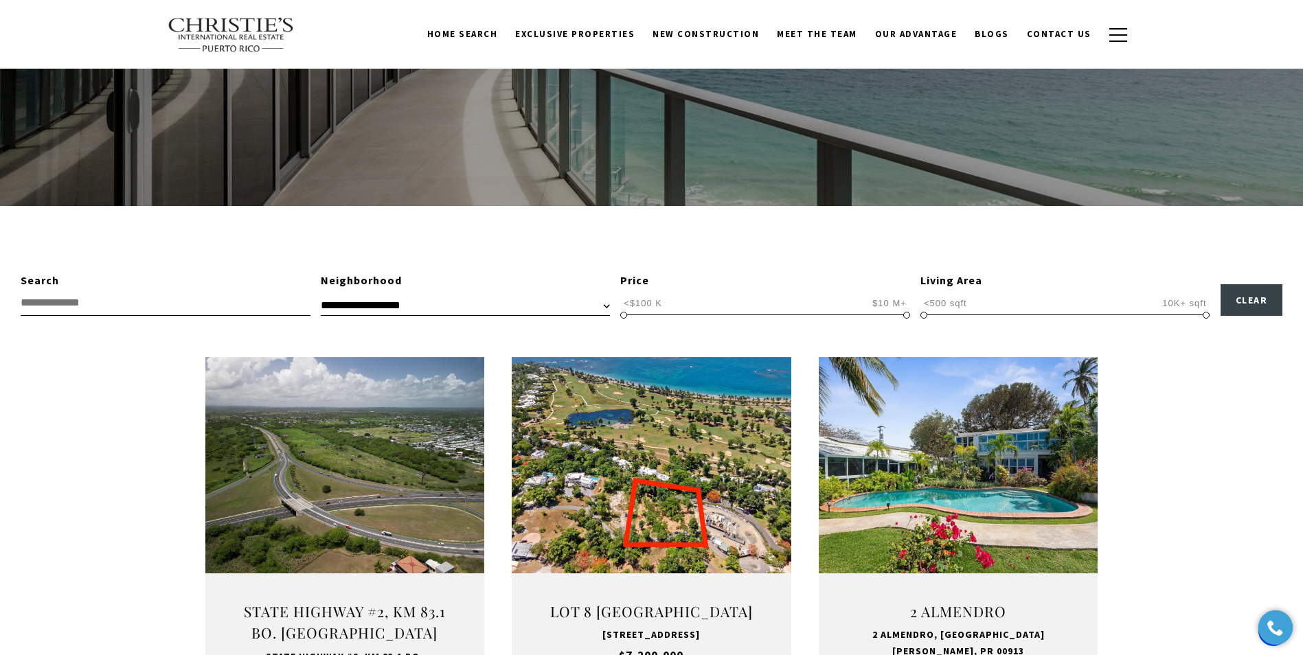
click at [536, 312] on select "**********" at bounding box center [465, 305] width 289 height 21
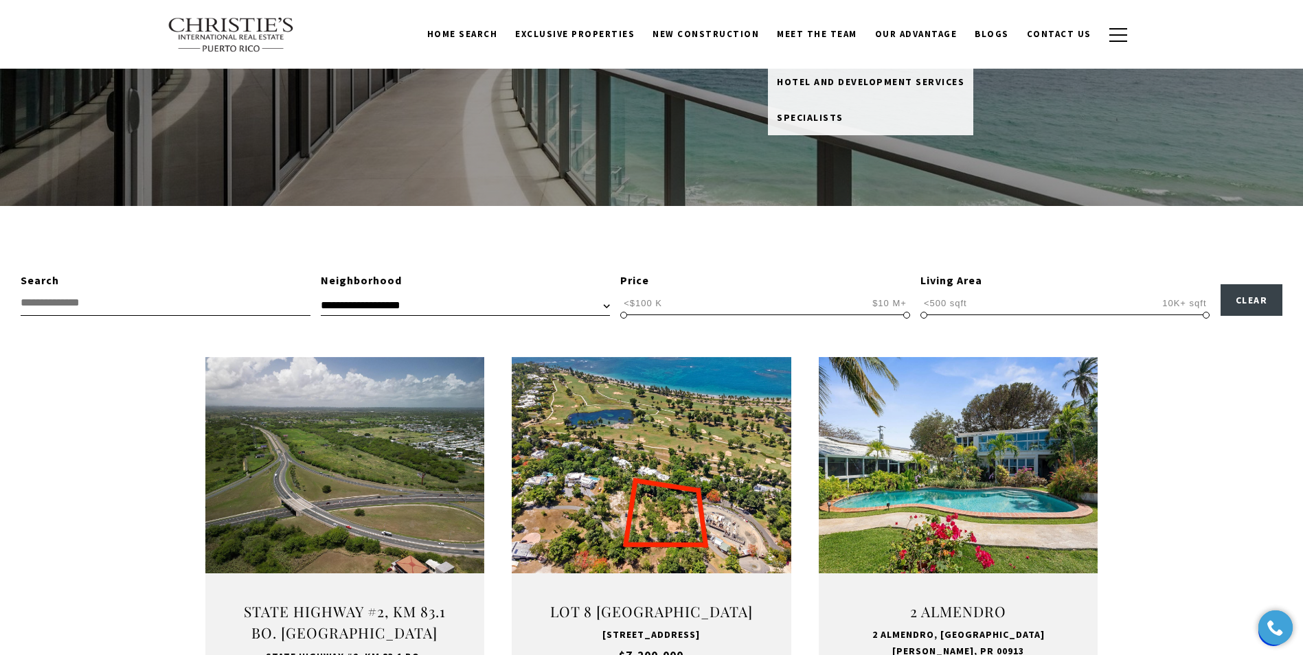
click at [825, 32] on link "Meet the Team" at bounding box center [817, 34] width 98 height 26
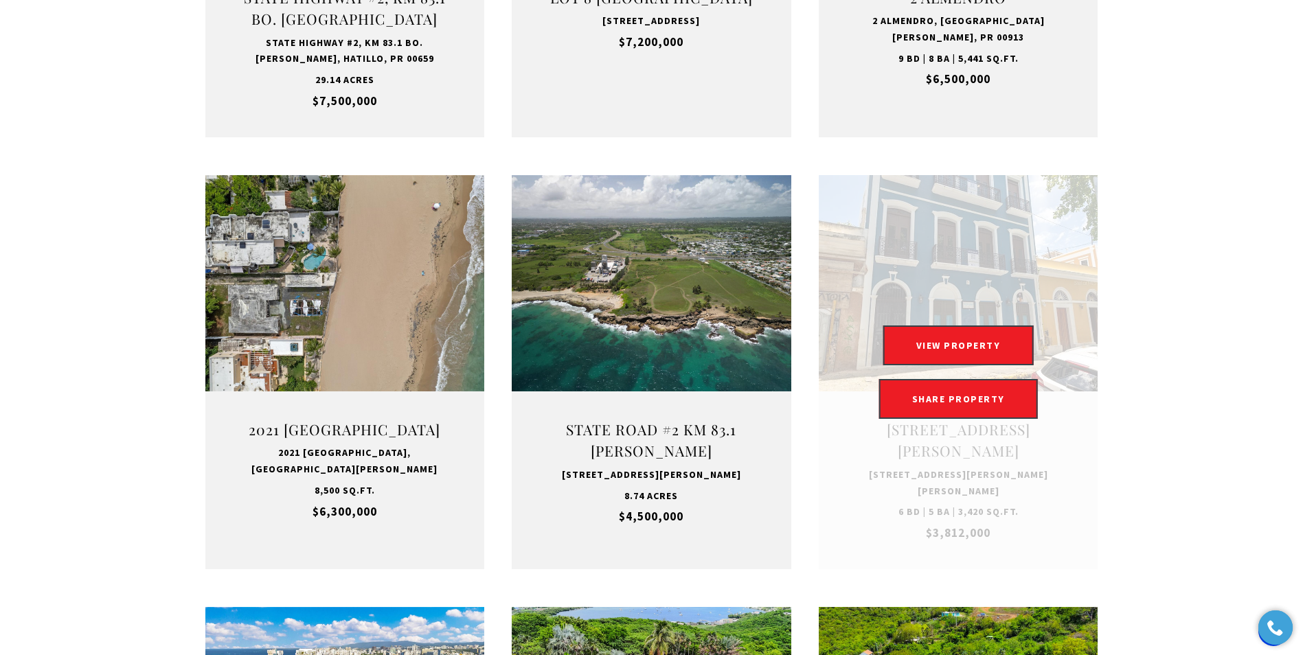
scroll to position [824, 0]
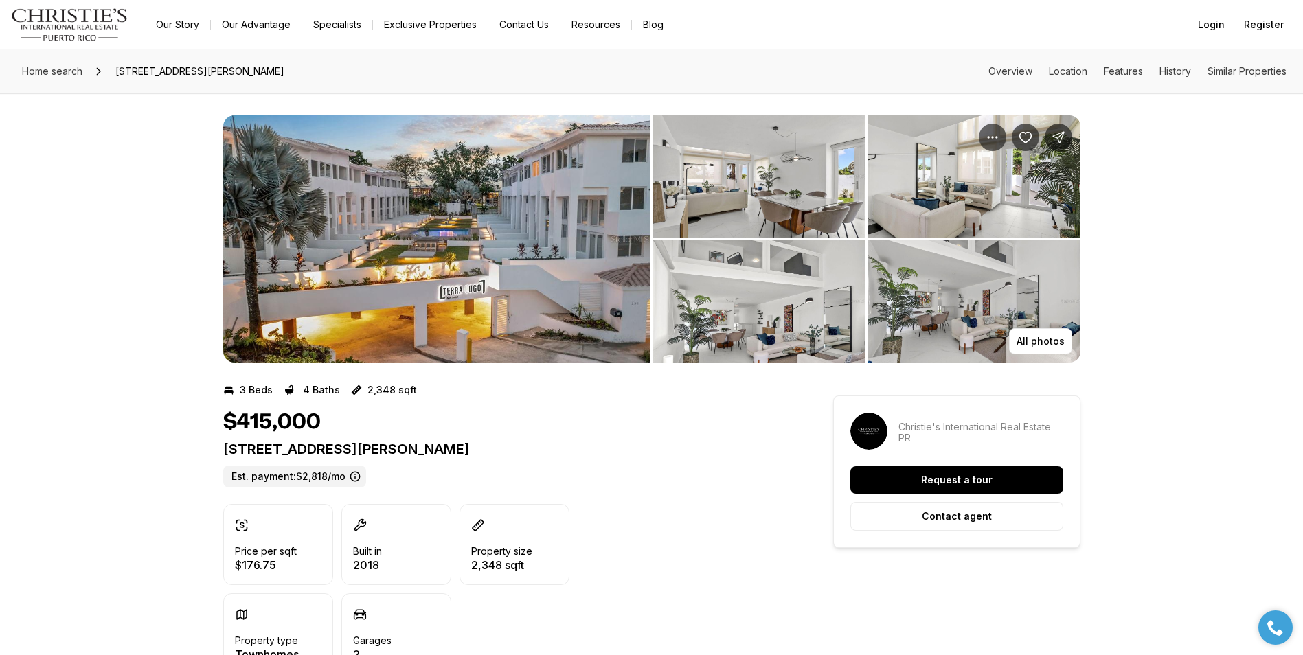
click at [750, 178] on img "View image gallery" at bounding box center [759, 176] width 212 height 122
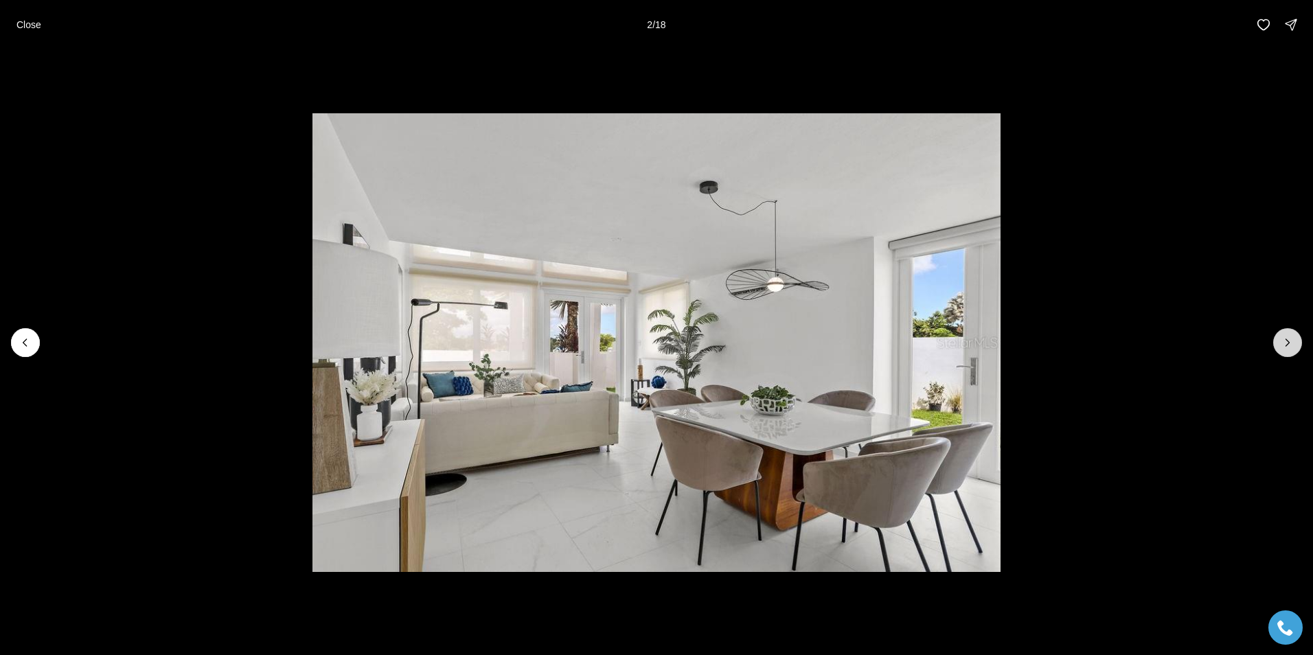
click at [1286, 343] on icon "Next slide" at bounding box center [1288, 343] width 14 height 14
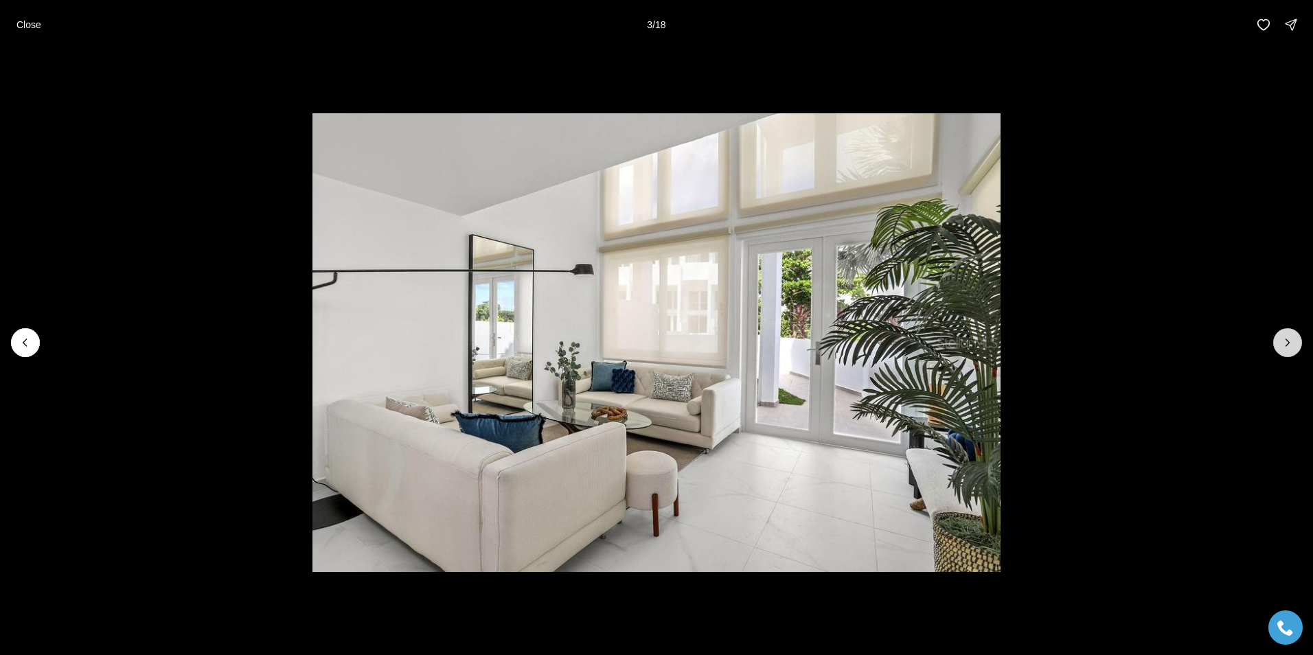
click at [1286, 343] on icon "Next slide" at bounding box center [1288, 343] width 14 height 14
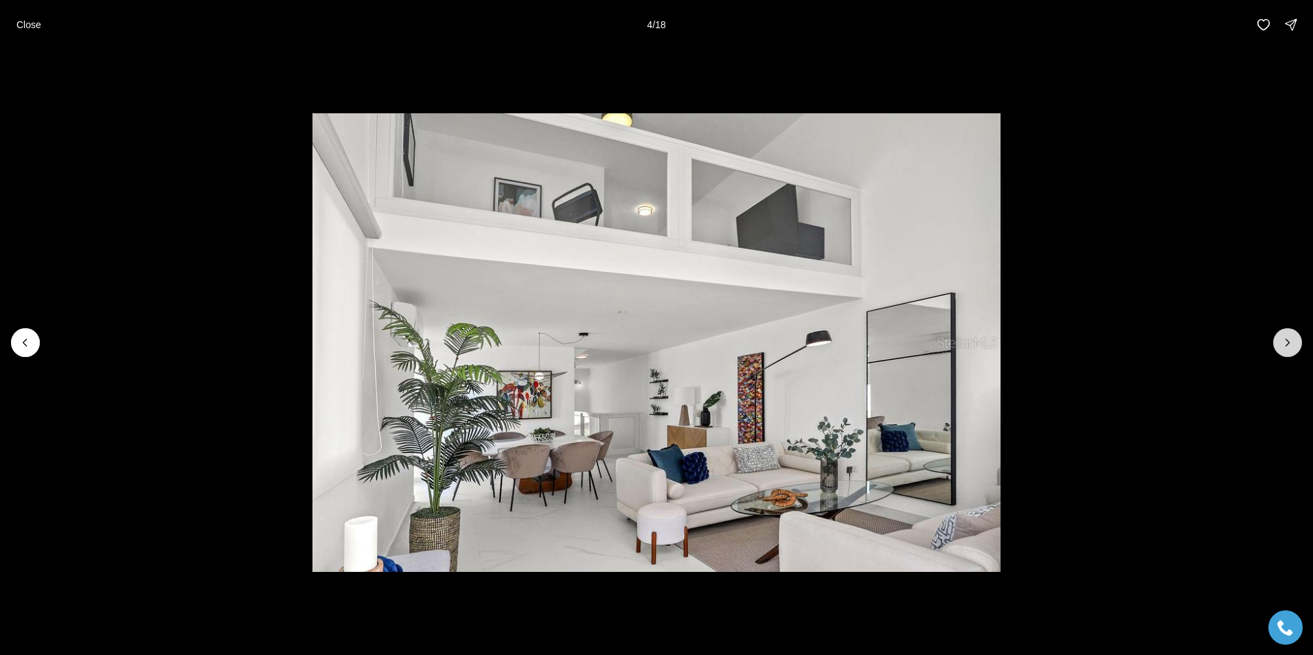
click at [1286, 343] on icon "Next slide" at bounding box center [1288, 343] width 14 height 14
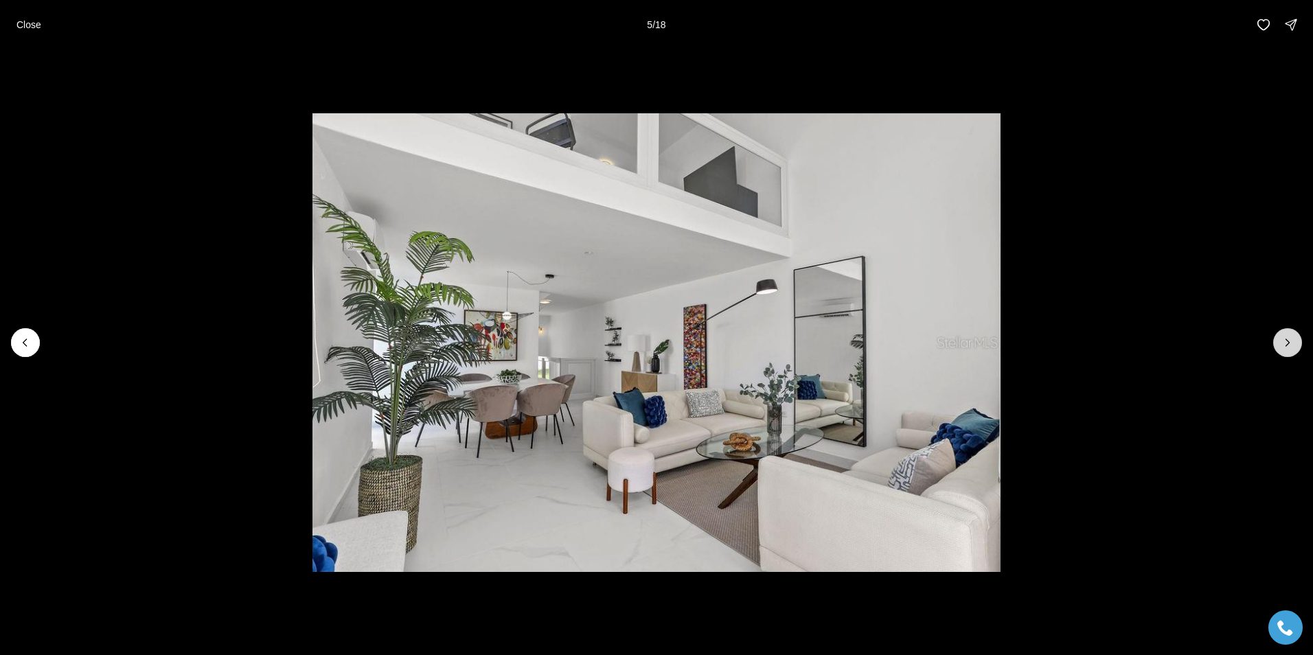
click at [1286, 343] on icon "Next slide" at bounding box center [1288, 343] width 14 height 14
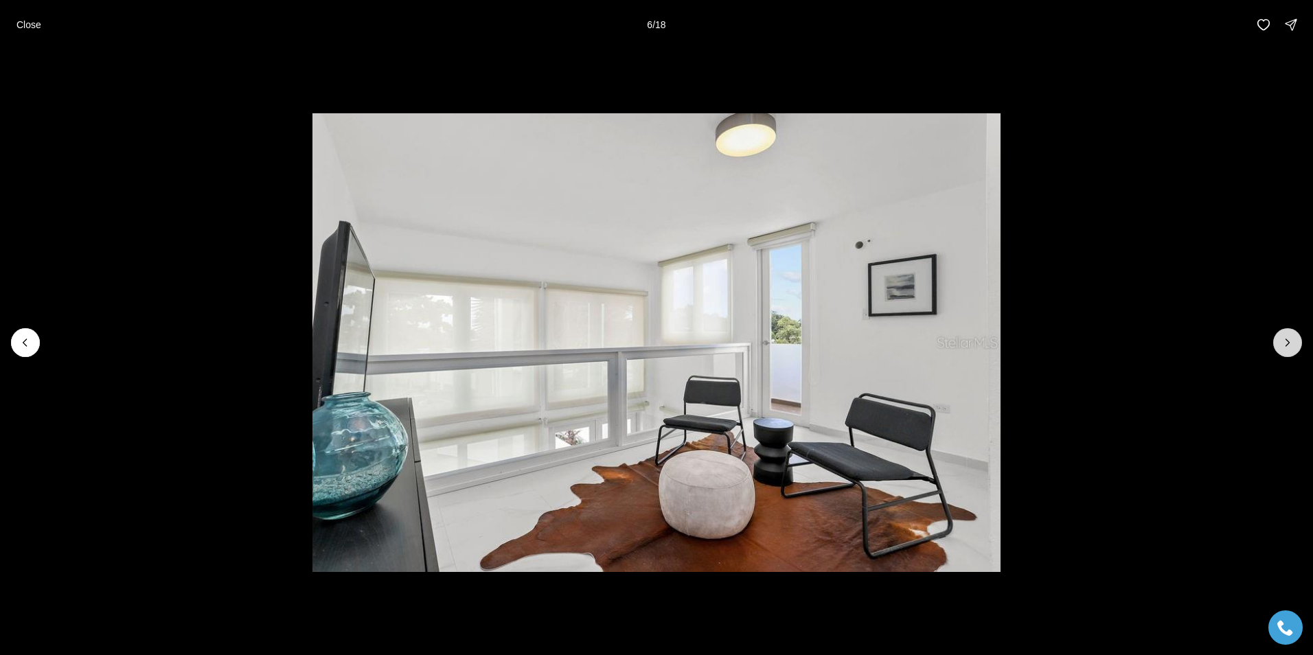
click at [1286, 343] on icon "Next slide" at bounding box center [1288, 343] width 14 height 14
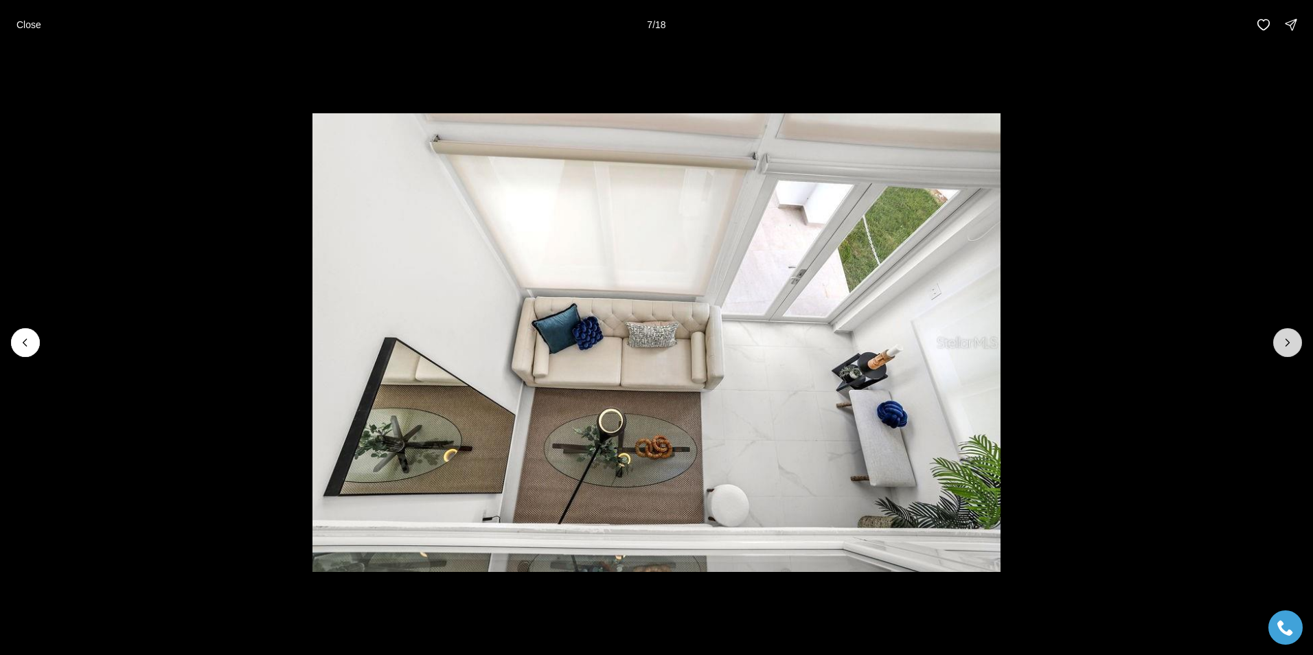
click at [1286, 343] on icon "Next slide" at bounding box center [1288, 343] width 14 height 14
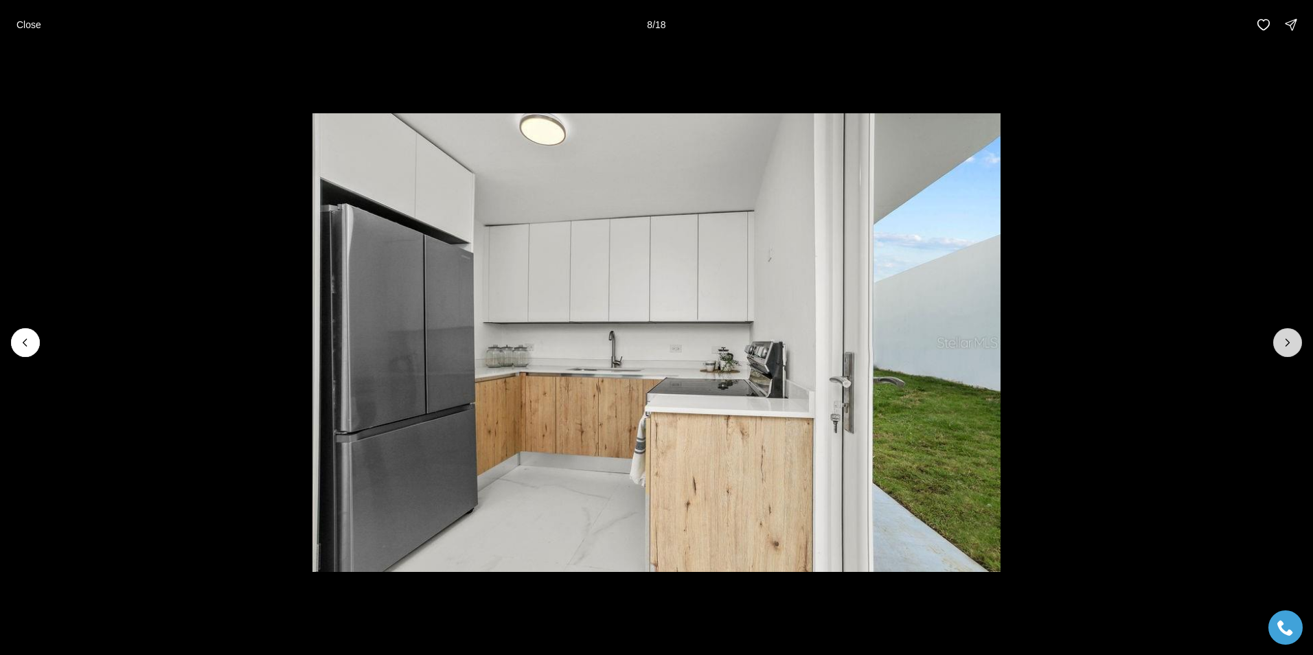
click at [1286, 343] on icon "Next slide" at bounding box center [1288, 343] width 14 height 14
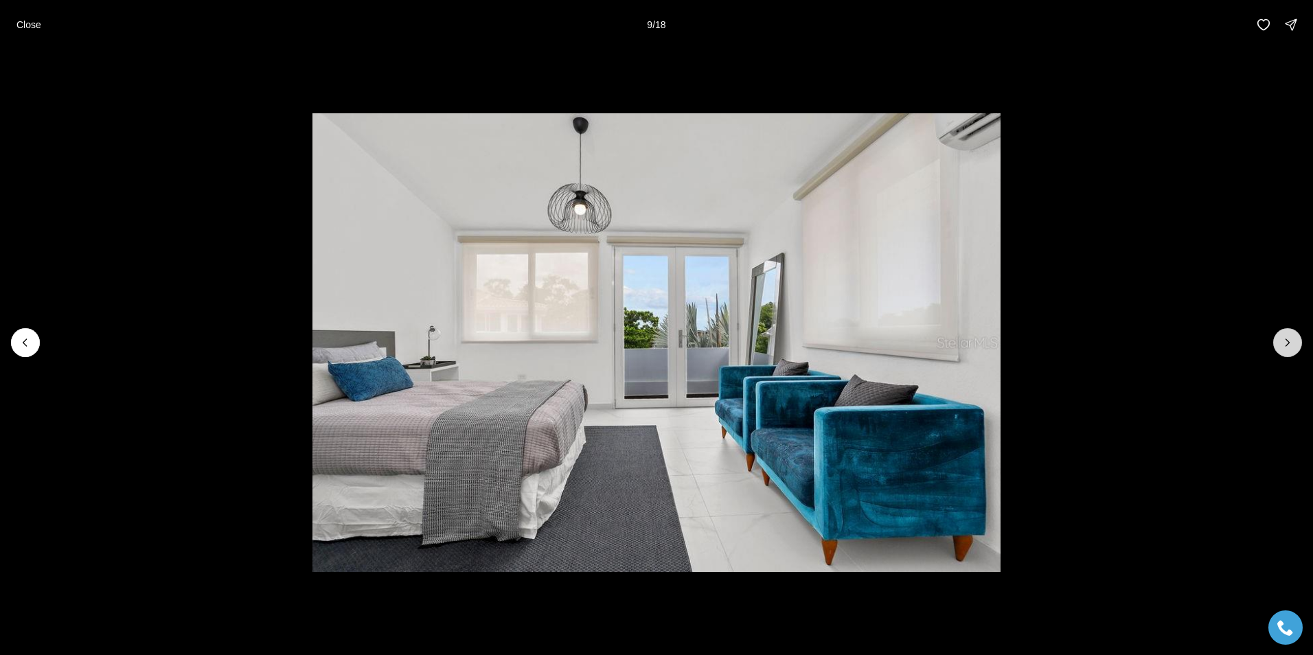
click at [1289, 348] on icon "Next slide" at bounding box center [1288, 343] width 14 height 14
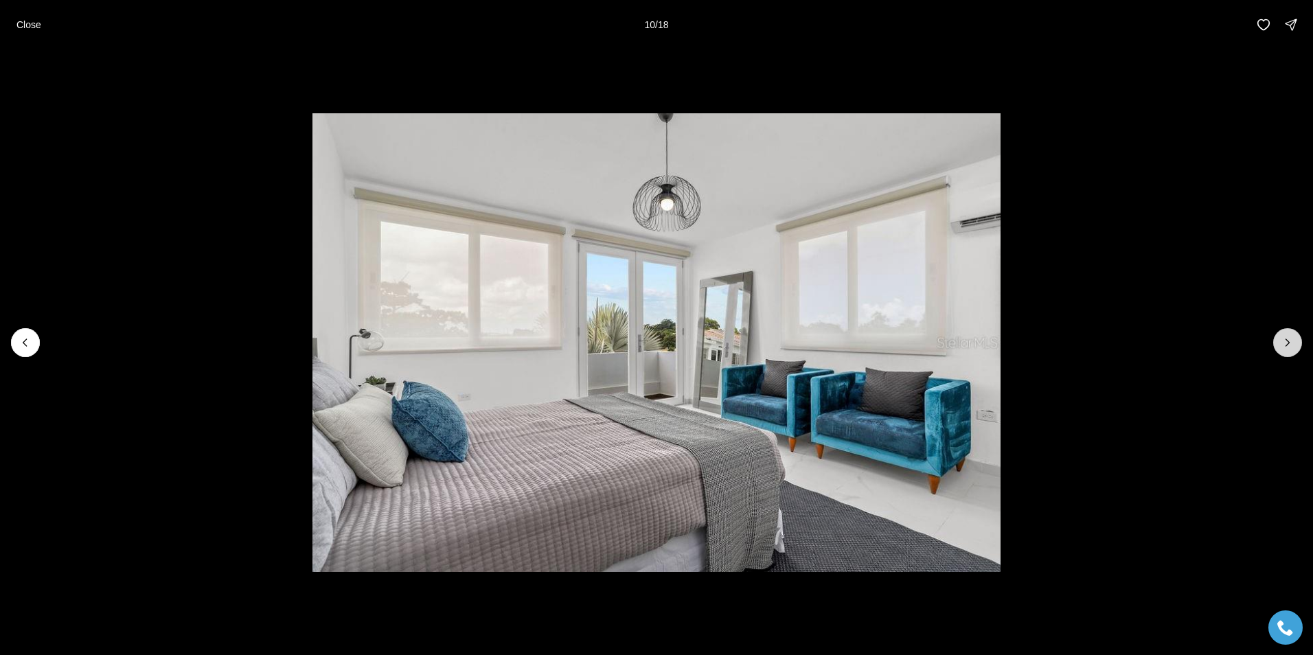
click at [1289, 348] on icon "Next slide" at bounding box center [1288, 343] width 14 height 14
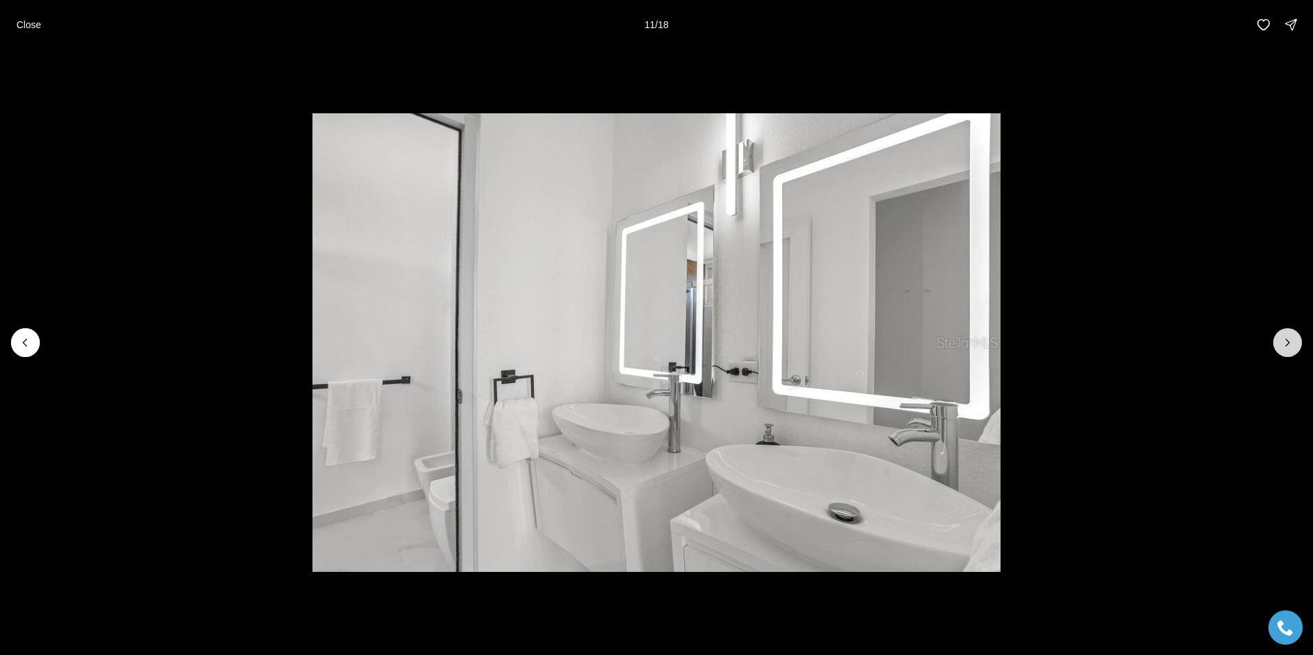
click at [1289, 348] on icon "Next slide" at bounding box center [1288, 343] width 14 height 14
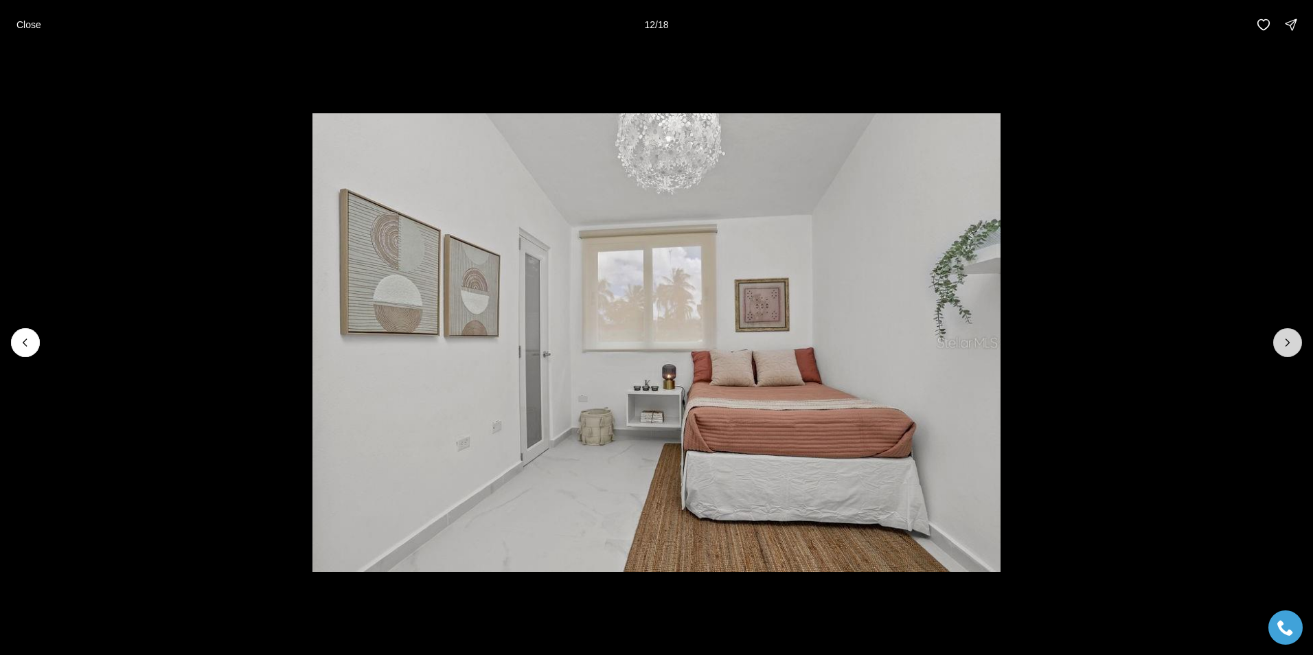
click at [1289, 348] on icon "Next slide" at bounding box center [1288, 343] width 14 height 14
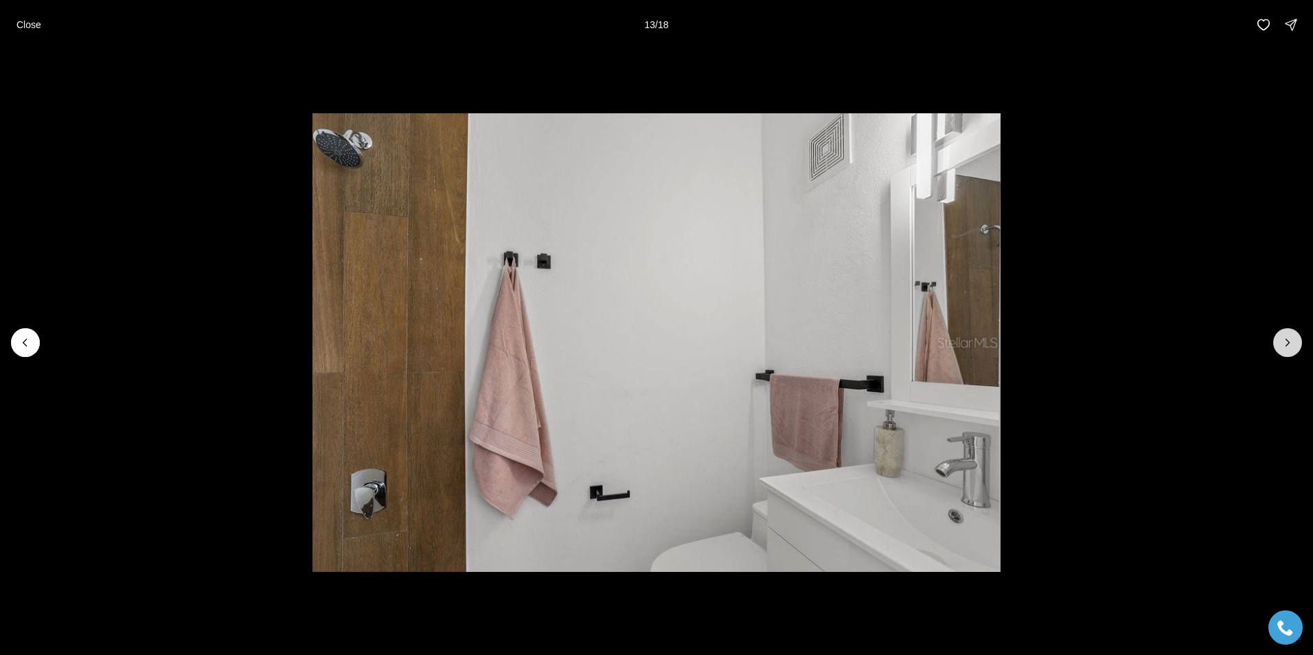
click at [1289, 348] on icon "Next slide" at bounding box center [1288, 343] width 14 height 14
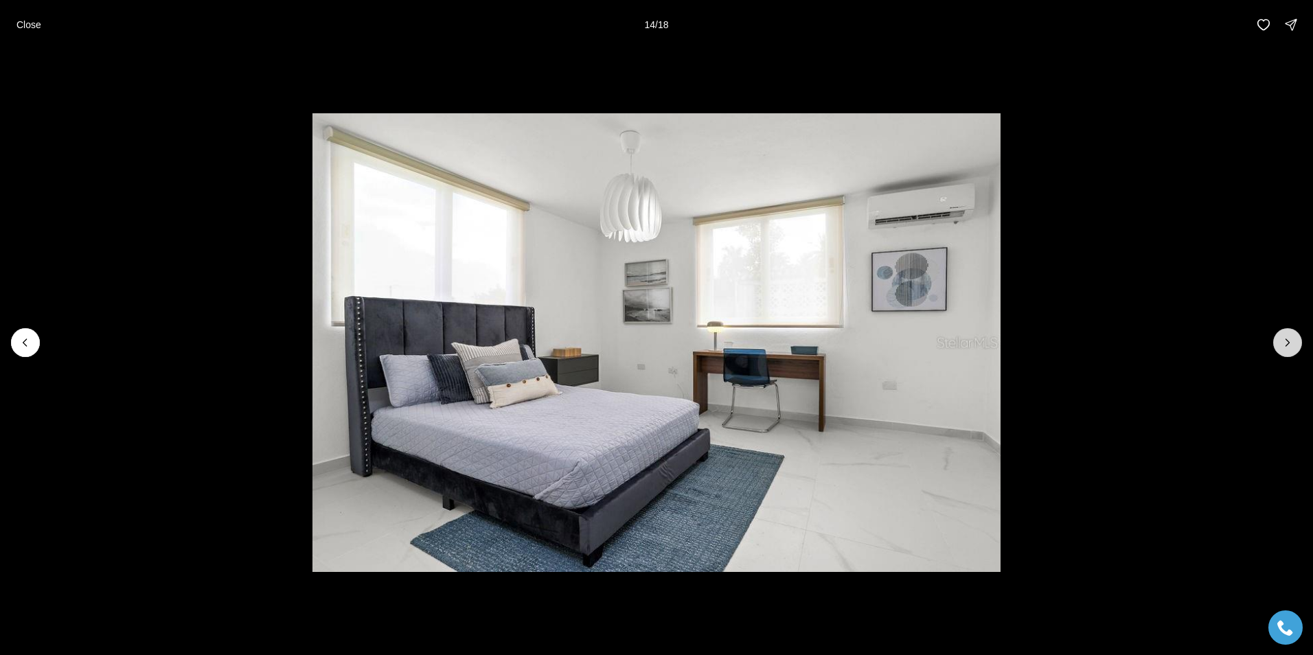
click at [1288, 348] on icon "Next slide" at bounding box center [1288, 343] width 14 height 14
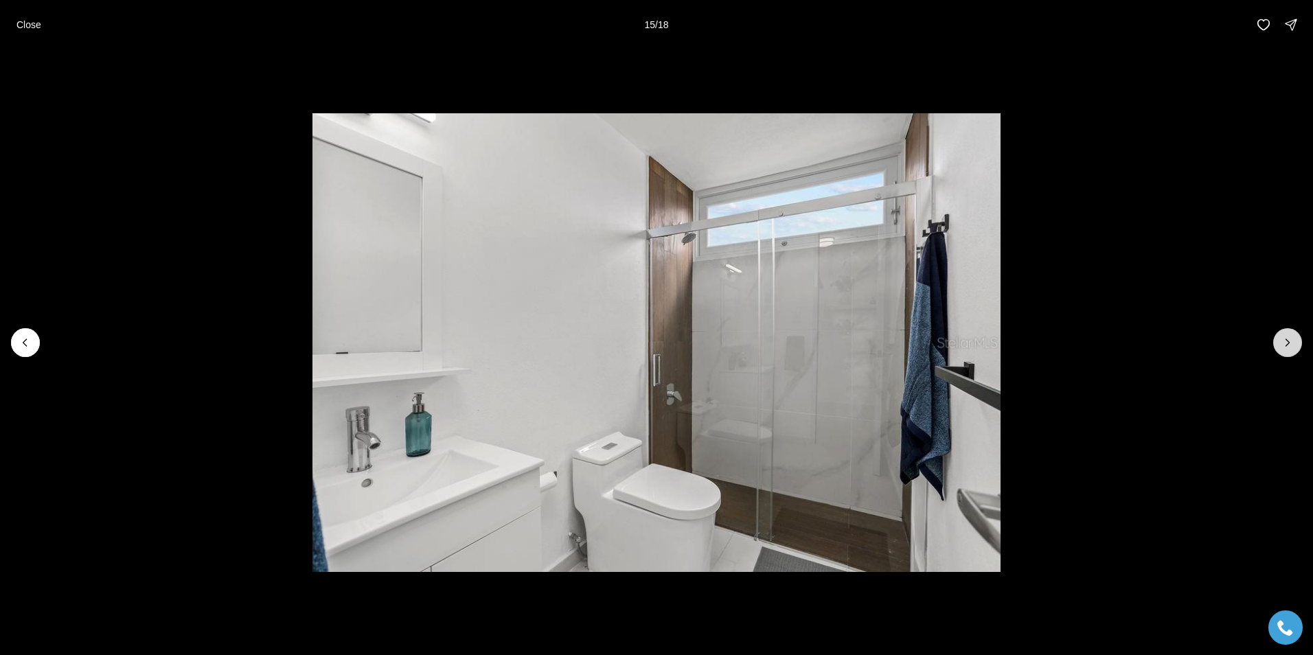
click at [1288, 348] on icon "Next slide" at bounding box center [1288, 343] width 14 height 14
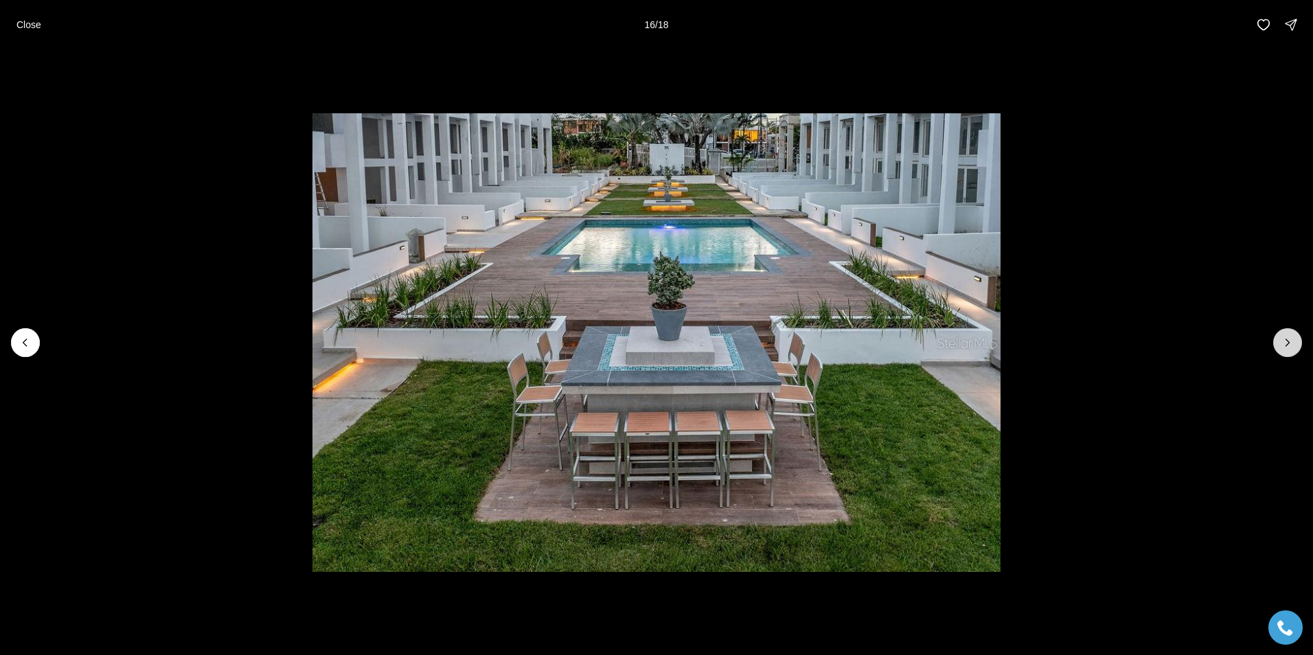
click at [1288, 348] on icon "Next slide" at bounding box center [1288, 343] width 14 height 14
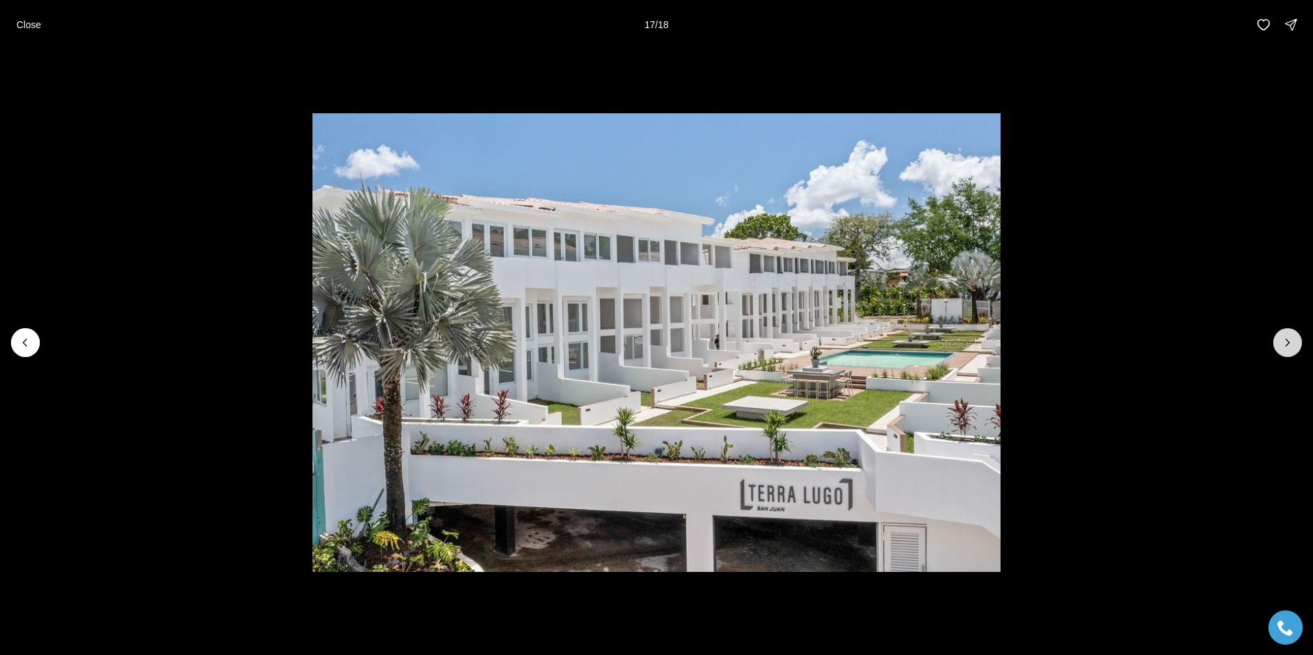
click at [1288, 348] on icon "Next slide" at bounding box center [1288, 343] width 14 height 14
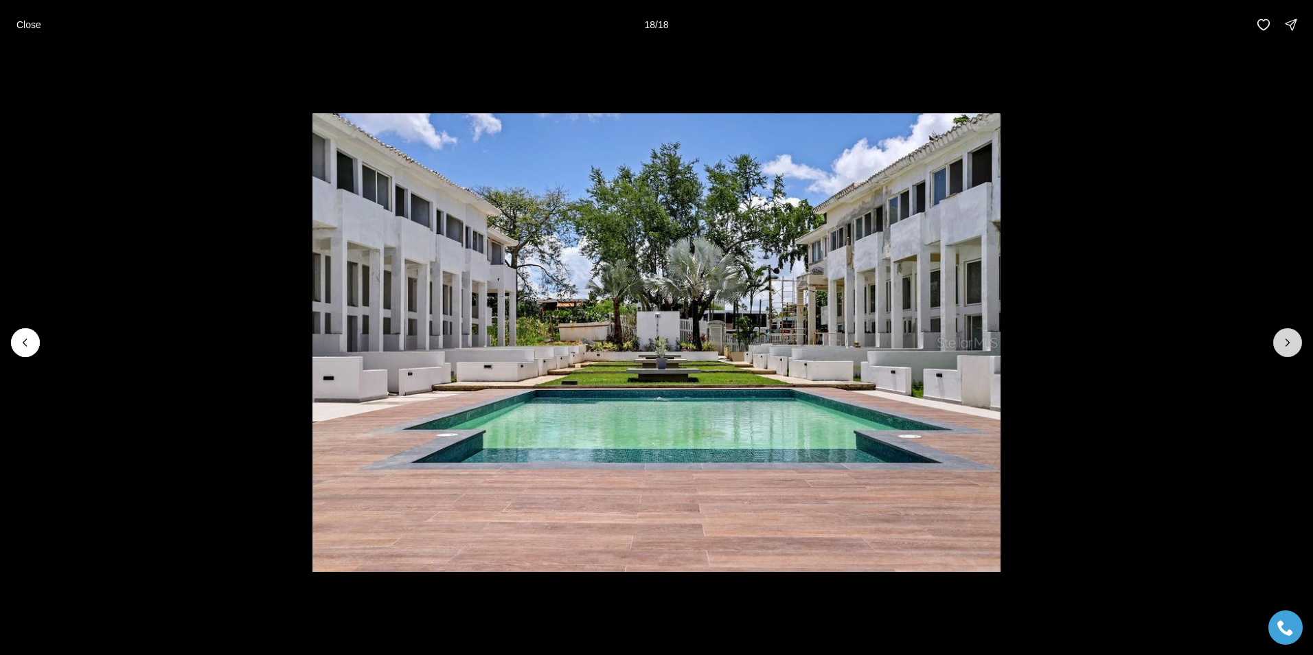
click at [1288, 348] on div at bounding box center [1287, 342] width 29 height 29
